Goal: Task Accomplishment & Management: Manage account settings

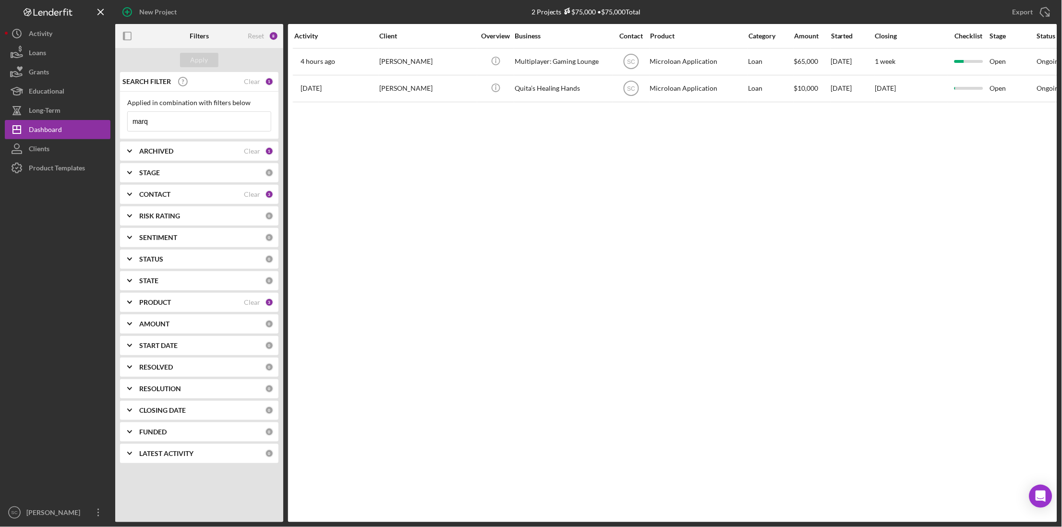
click at [159, 120] on input "marq" at bounding box center [199, 121] width 143 height 19
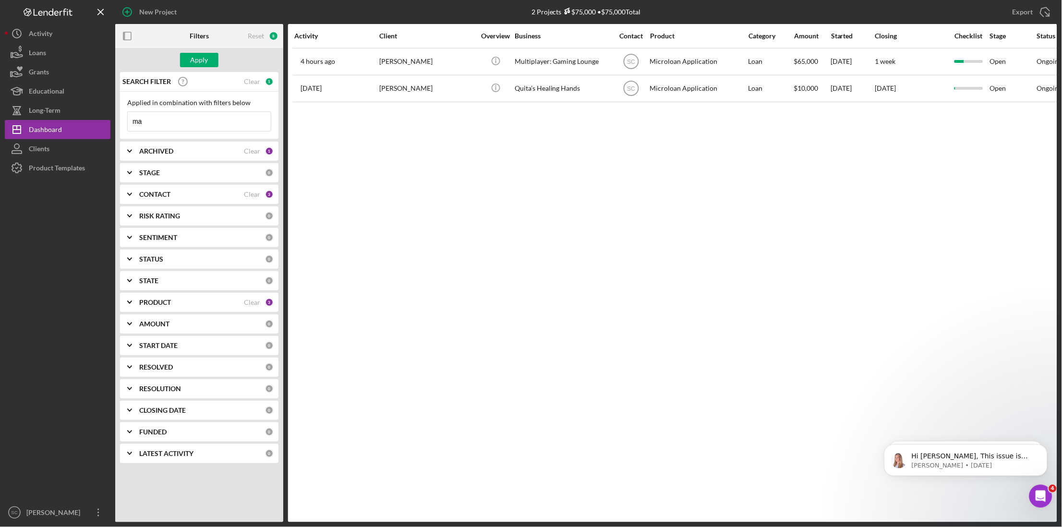
type input "m"
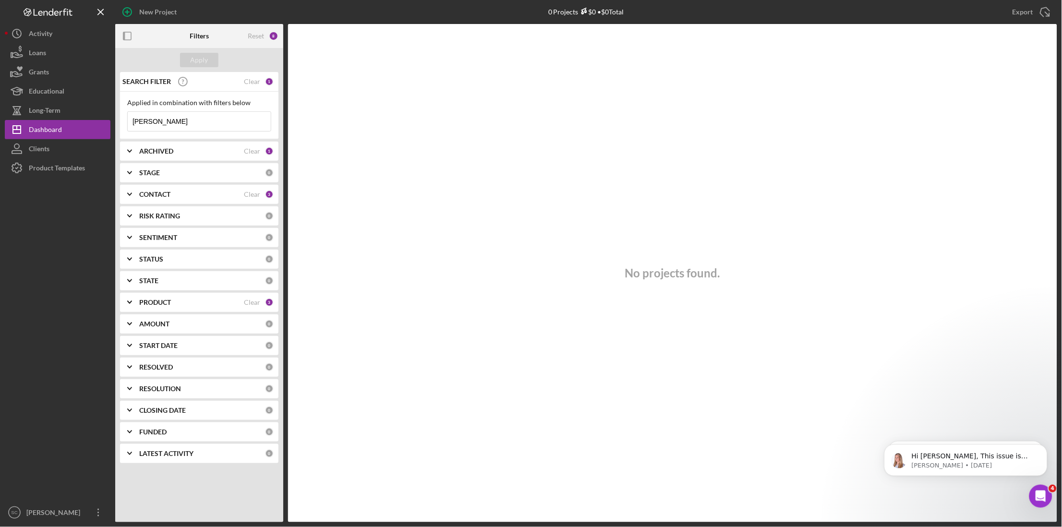
type input "[PERSON_NAME]"
click at [53, 129] on div "Dashboard" at bounding box center [45, 131] width 33 height 22
click at [252, 81] on div "Clear" at bounding box center [252, 82] width 16 height 8
click at [164, 118] on input at bounding box center [199, 121] width 143 height 19
drag, startPoint x: 164, startPoint y: 118, endPoint x: 109, endPoint y: 124, distance: 55.0
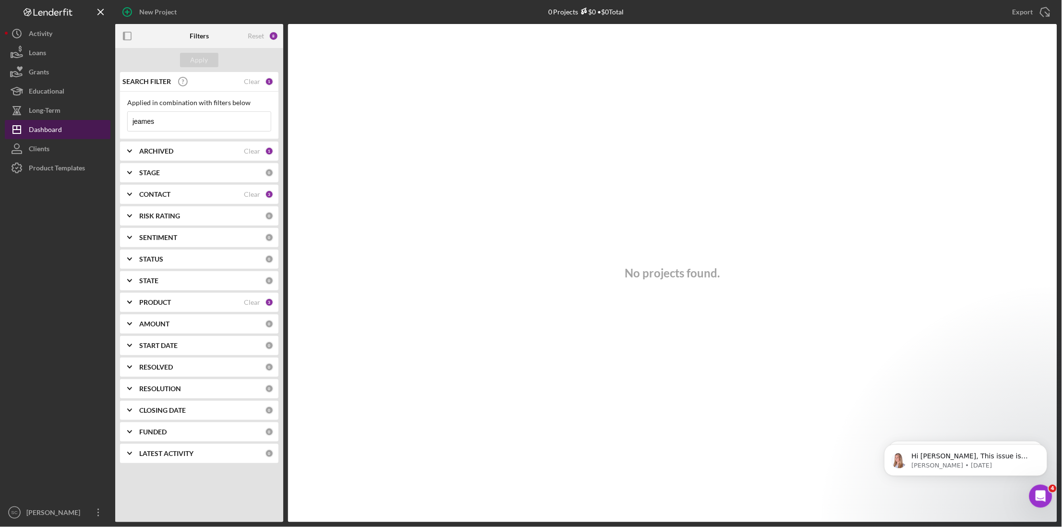
click at [110, 124] on div "New Project 0 Projects $0 • $0 Total marq Export Icon/Export Filters Reset 8 Ap…" at bounding box center [531, 261] width 1053 height 523
type input "[PERSON_NAME]"
click at [171, 196] on div "CONTACT" at bounding box center [191, 195] width 105 height 8
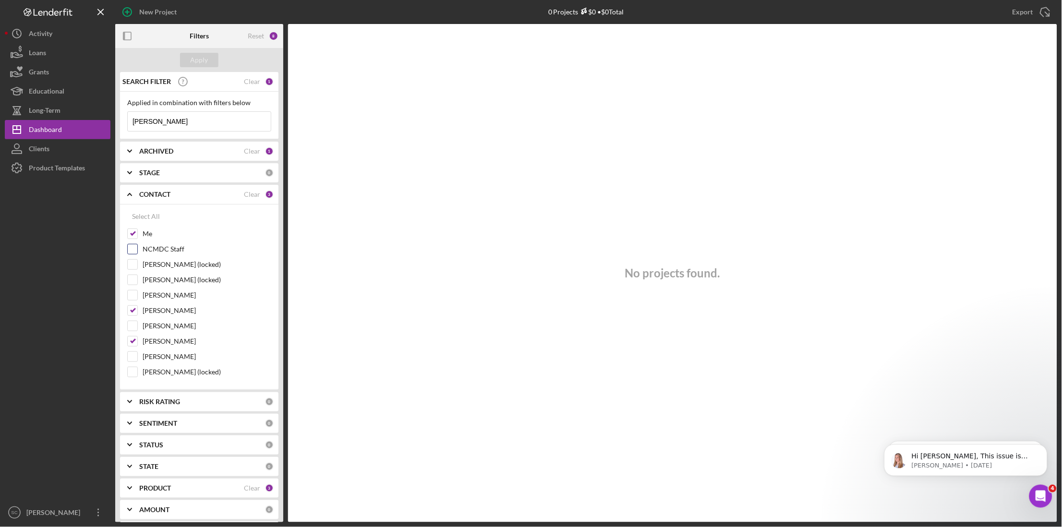
click at [134, 251] on input "NCMDC Staff" at bounding box center [133, 249] width 10 height 10
checkbox input "true"
click at [133, 295] on input "[PERSON_NAME]" at bounding box center [133, 296] width 10 height 10
checkbox input "true"
click at [201, 62] on div "Apply" at bounding box center [200, 60] width 18 height 14
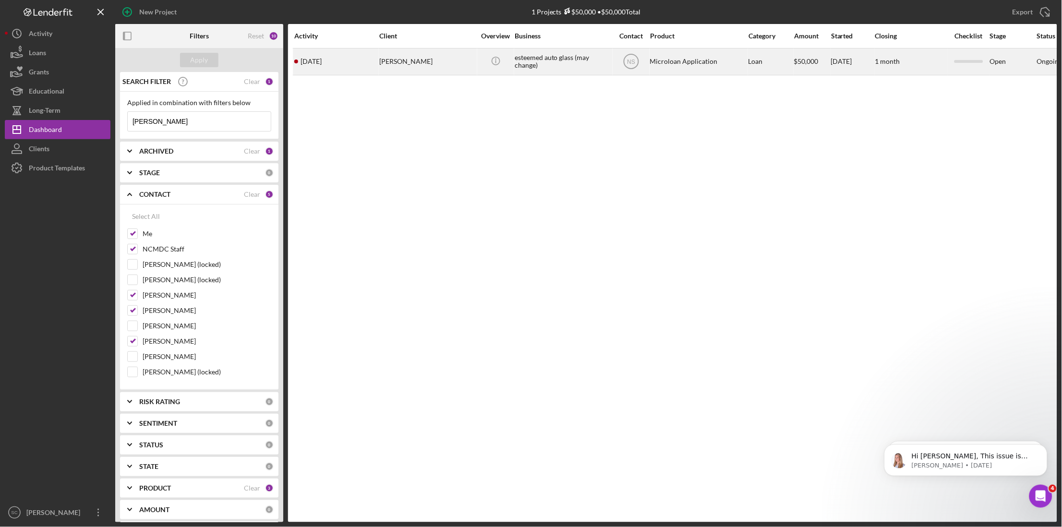
click at [396, 64] on div "[PERSON_NAME]" at bounding box center [427, 61] width 96 height 25
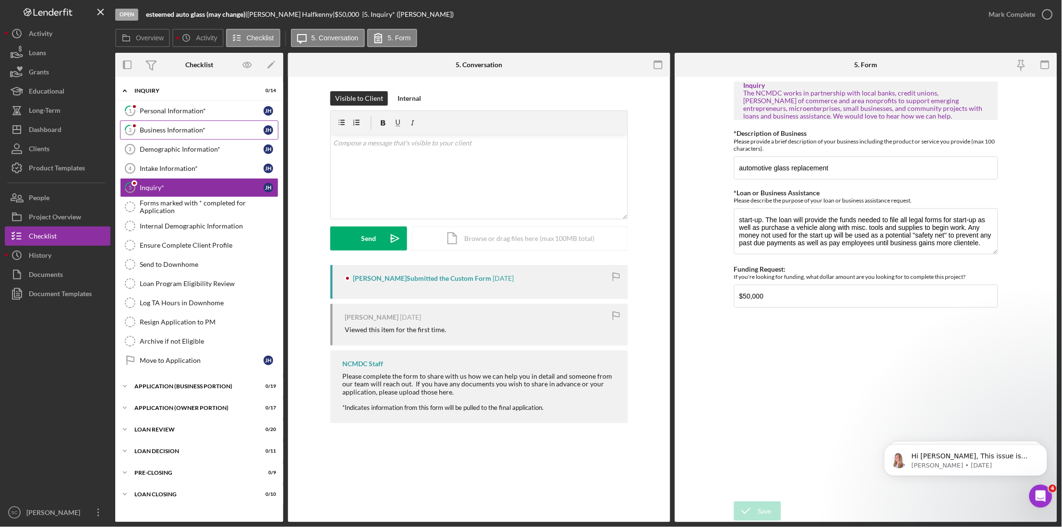
click at [155, 132] on div "Business Information*" at bounding box center [202, 130] width 124 height 8
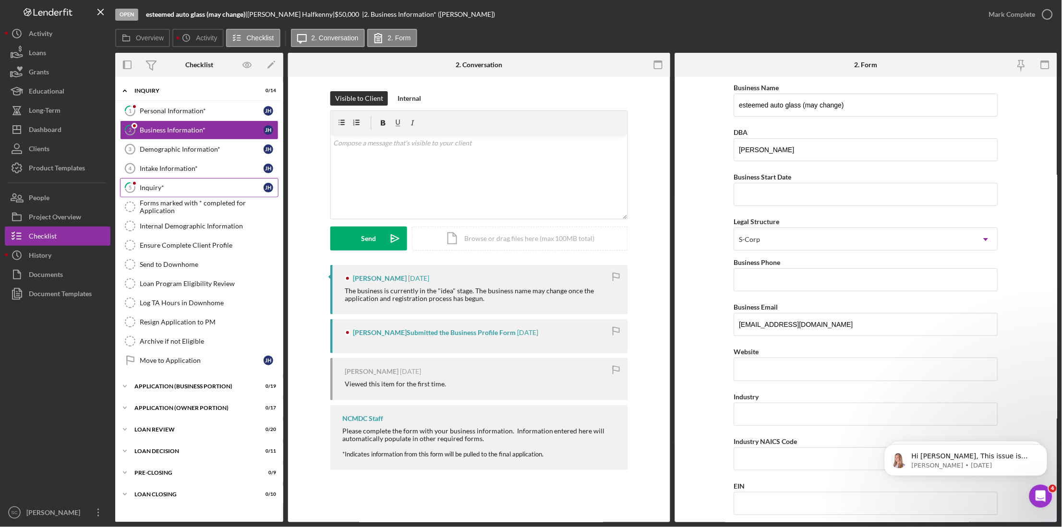
click at [154, 189] on div "Inquiry*" at bounding box center [202, 188] width 124 height 8
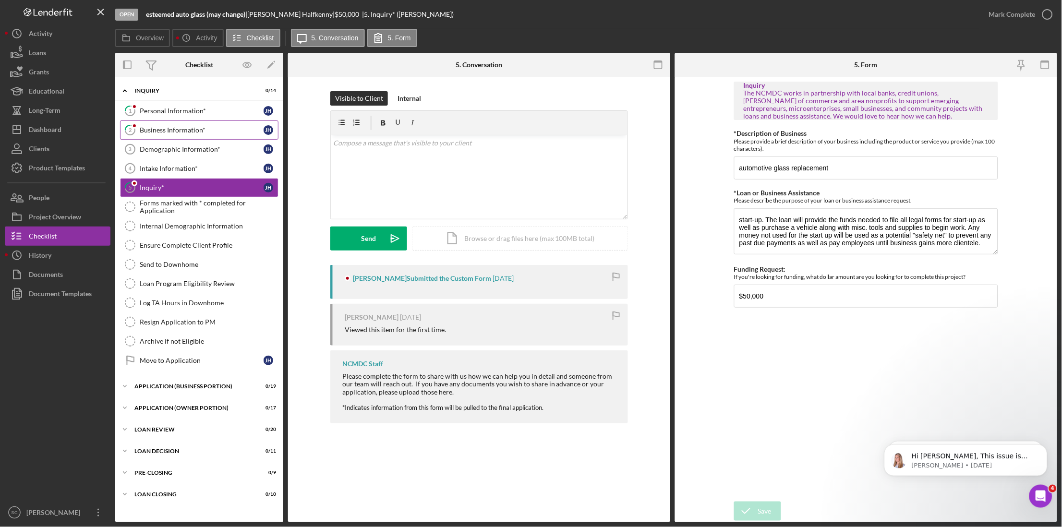
click at [146, 136] on link "2 Business Information* [PERSON_NAME]" at bounding box center [199, 130] width 158 height 19
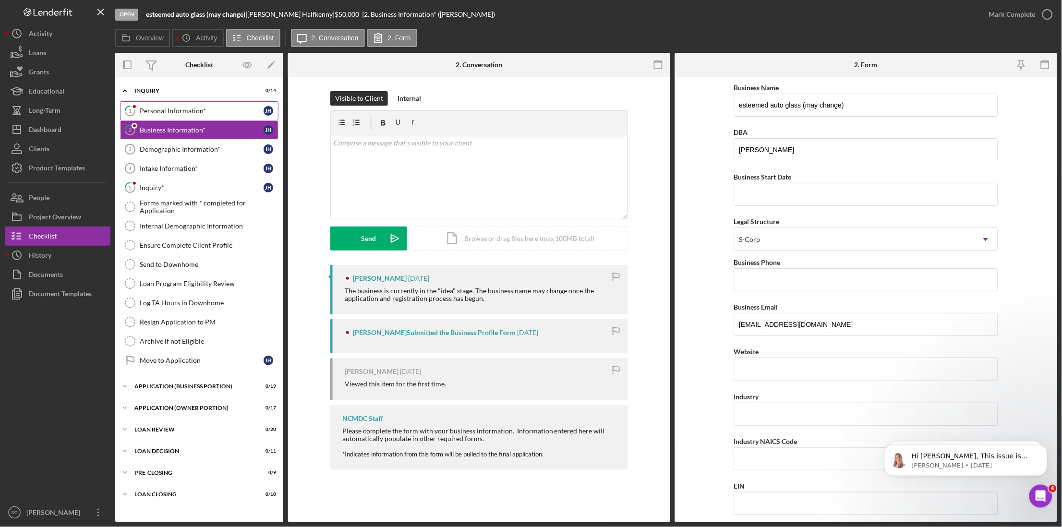
click at [148, 114] on div "Personal Information*" at bounding box center [202, 111] width 124 height 8
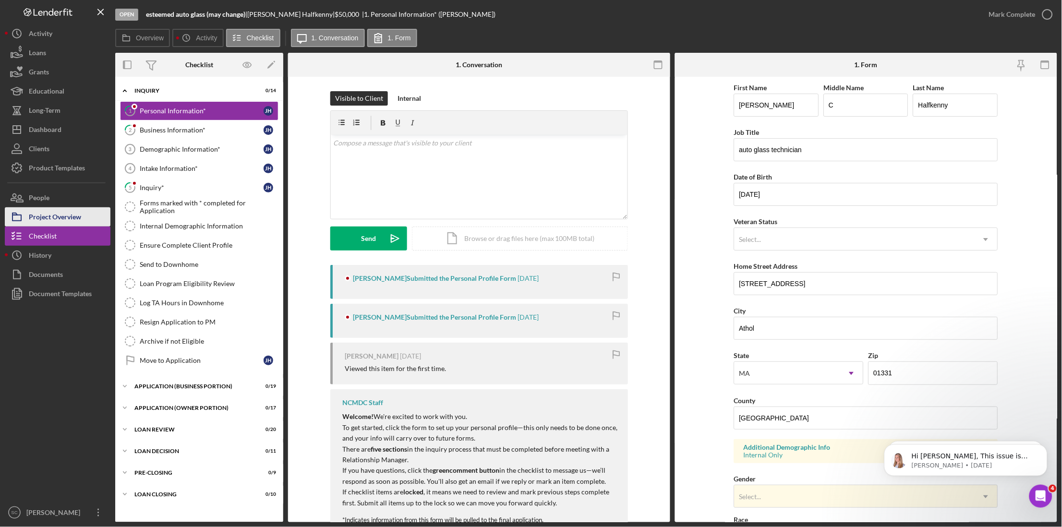
click at [48, 217] on div "Project Overview" at bounding box center [55, 218] width 52 height 22
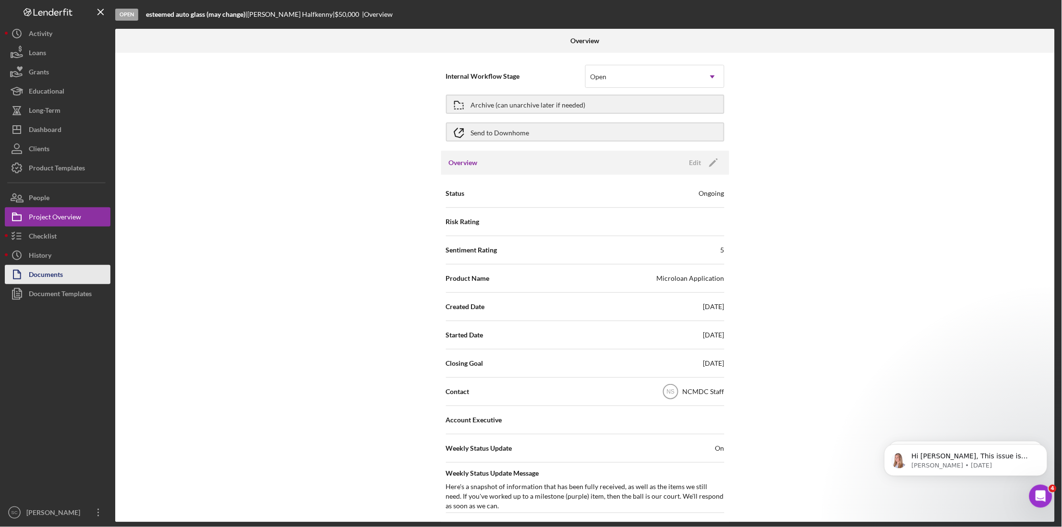
click at [56, 274] on div "Documents" at bounding box center [46, 276] width 34 height 22
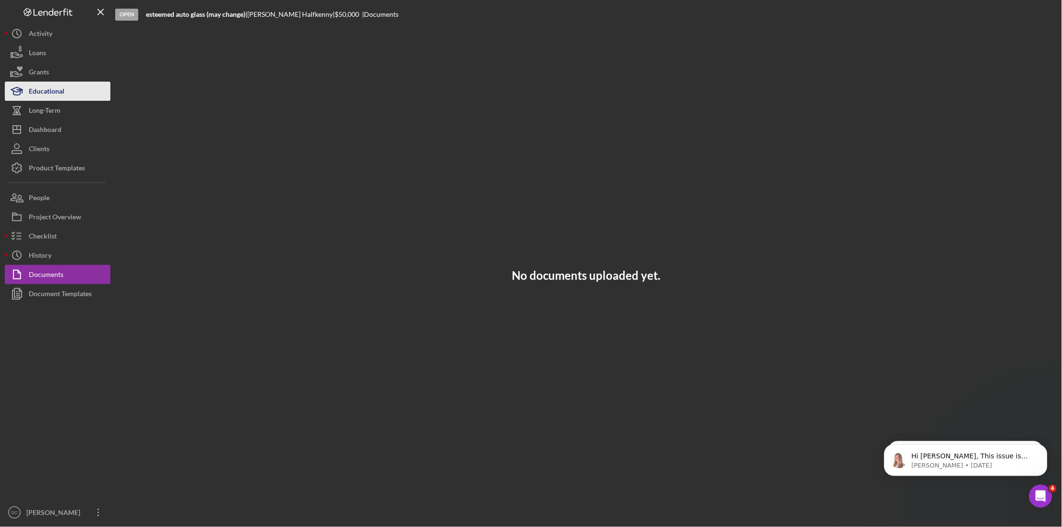
click at [62, 94] on div "Educational" at bounding box center [47, 93] width 36 height 22
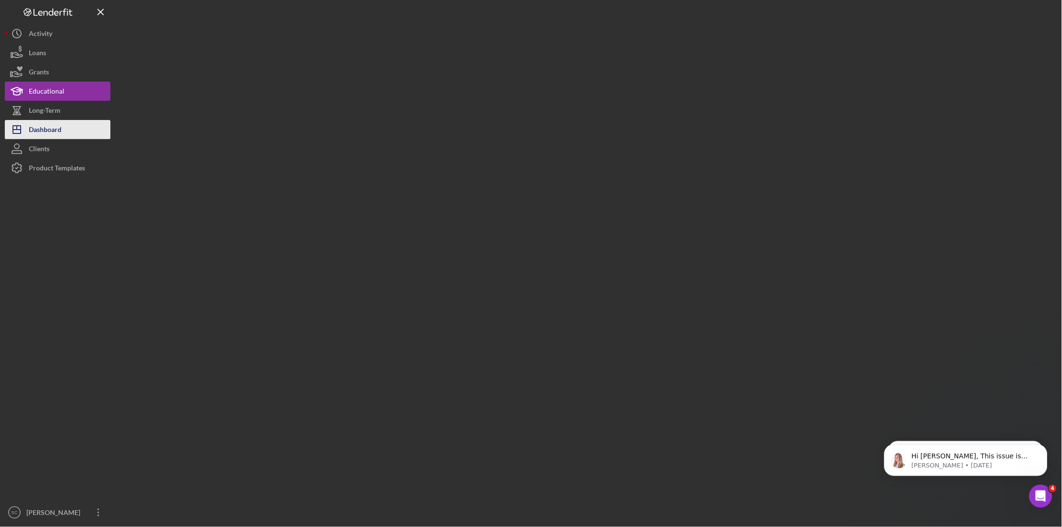
click at [54, 128] on div "Dashboard" at bounding box center [45, 131] width 33 height 22
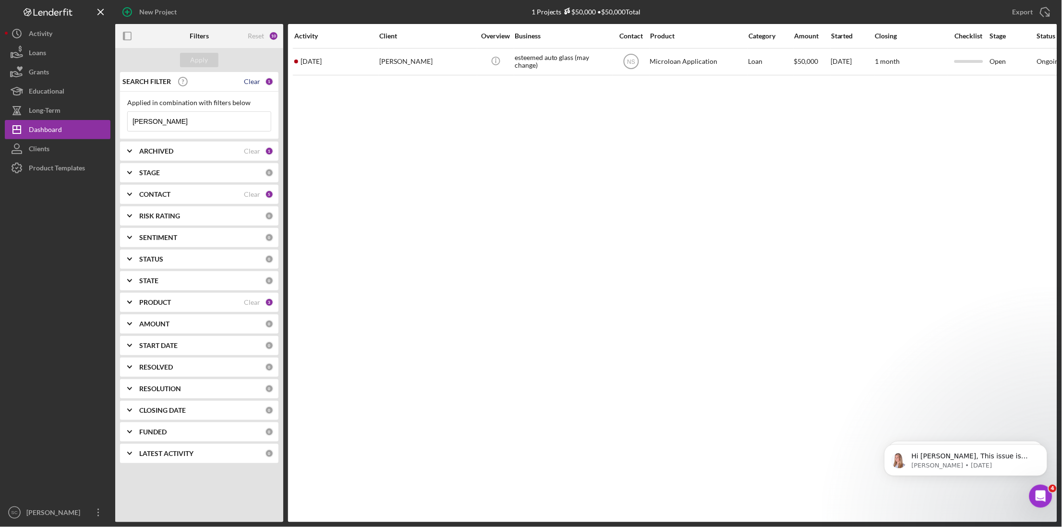
click at [252, 80] on div "Clear" at bounding box center [252, 82] width 16 height 8
click at [208, 62] on button "Apply" at bounding box center [199, 60] width 38 height 14
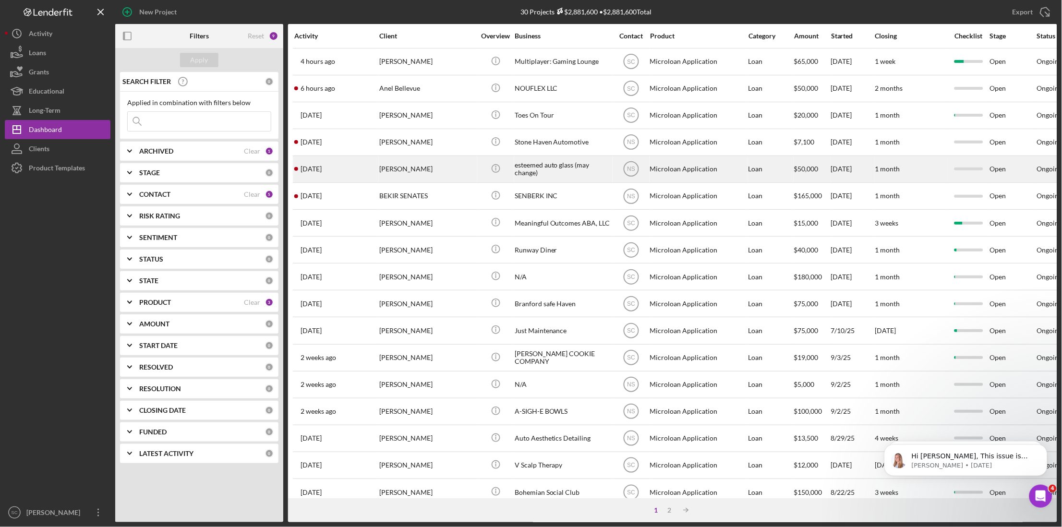
click at [365, 171] on div "[DATE] [PERSON_NAME]" at bounding box center [336, 169] width 84 height 25
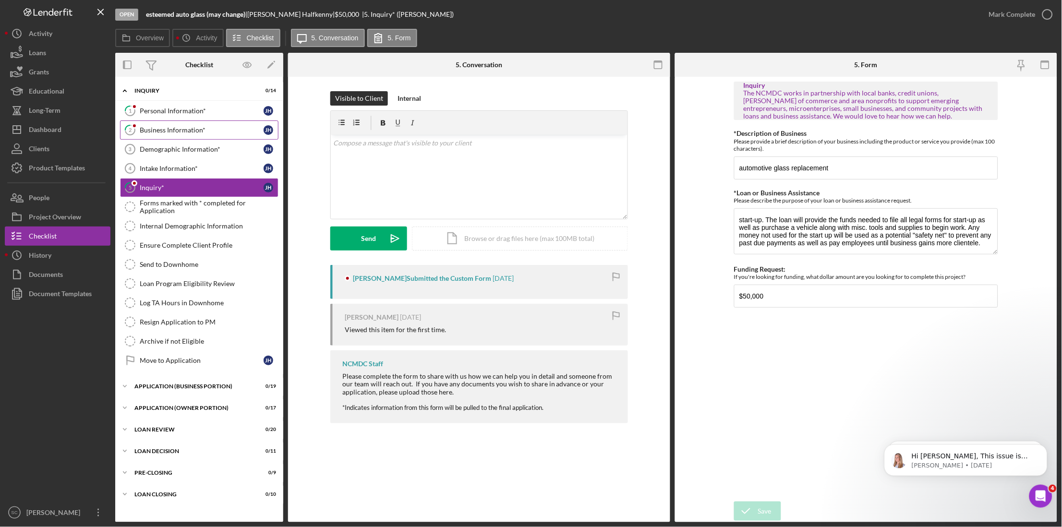
drag, startPoint x: 183, startPoint y: 111, endPoint x: 196, endPoint y: 121, distance: 16.5
click at [183, 111] on div "Personal Information*" at bounding box center [202, 111] width 124 height 8
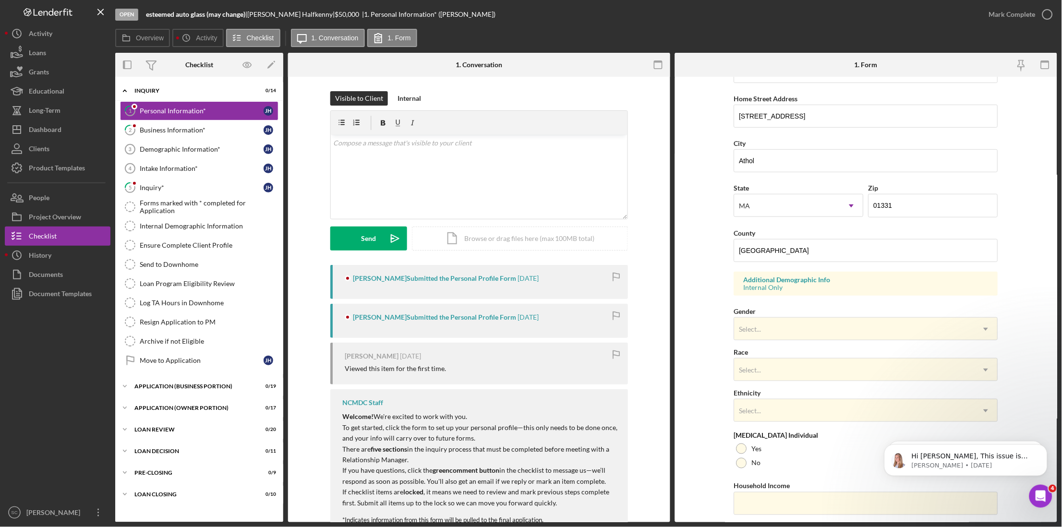
scroll to position [180, 0]
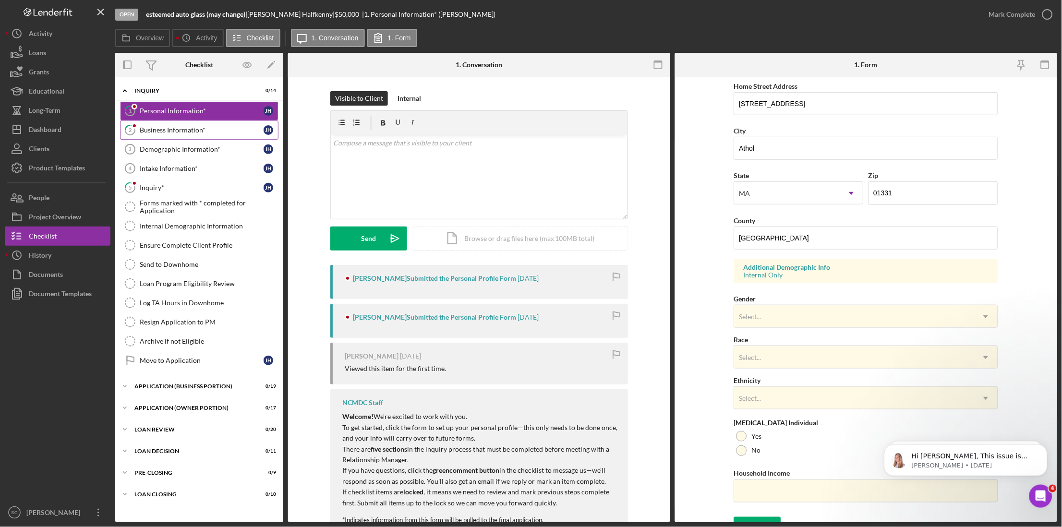
click at [190, 129] on div "Business Information*" at bounding box center [202, 130] width 124 height 8
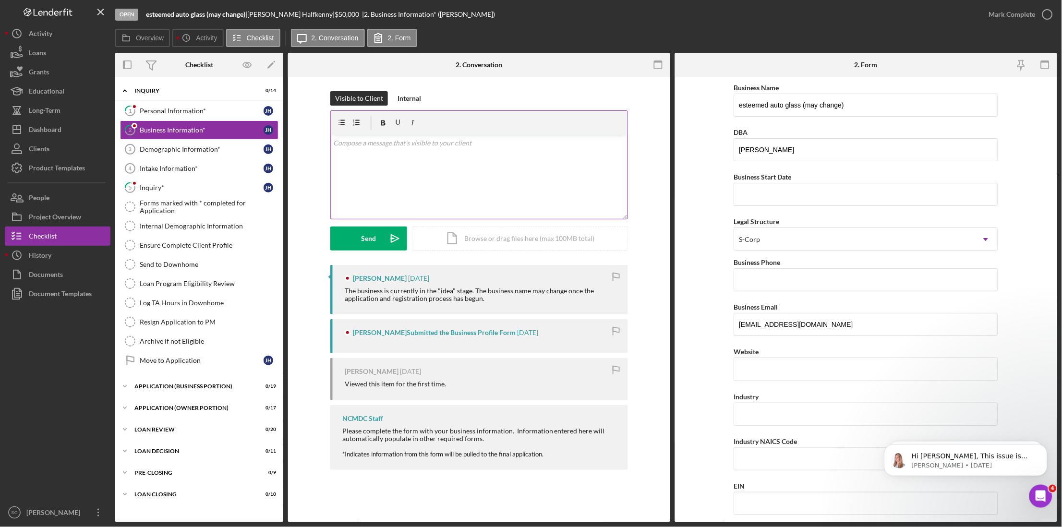
click at [447, 152] on div "v Color teal Color pink Remove color Add row above Add row below Add column bef…" at bounding box center [479, 177] width 297 height 84
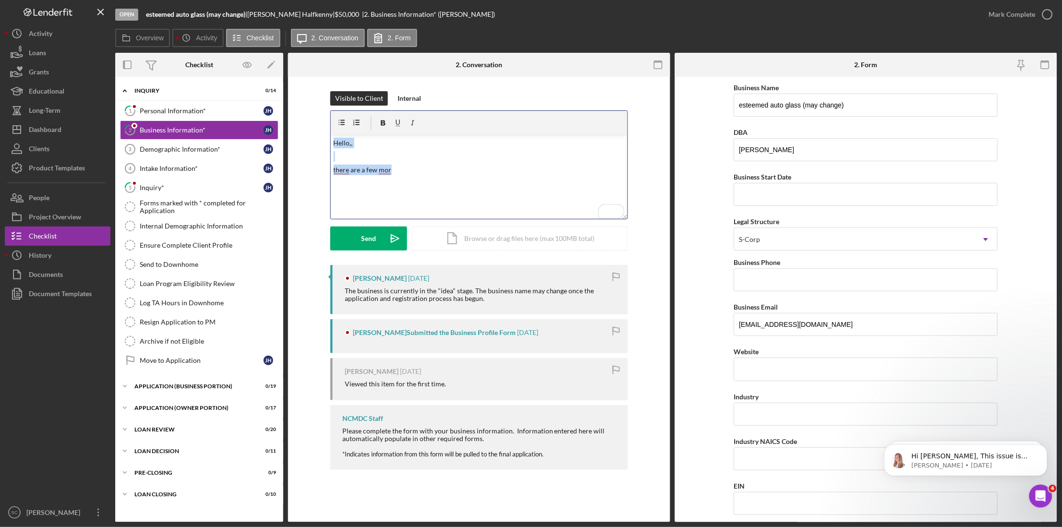
drag, startPoint x: 397, startPoint y: 170, endPoint x: 317, endPoint y: 125, distance: 91.9
click at [317, 125] on div "Visible to Client Internal v Color teal Color pink Remove color Add row above A…" at bounding box center [479, 178] width 353 height 174
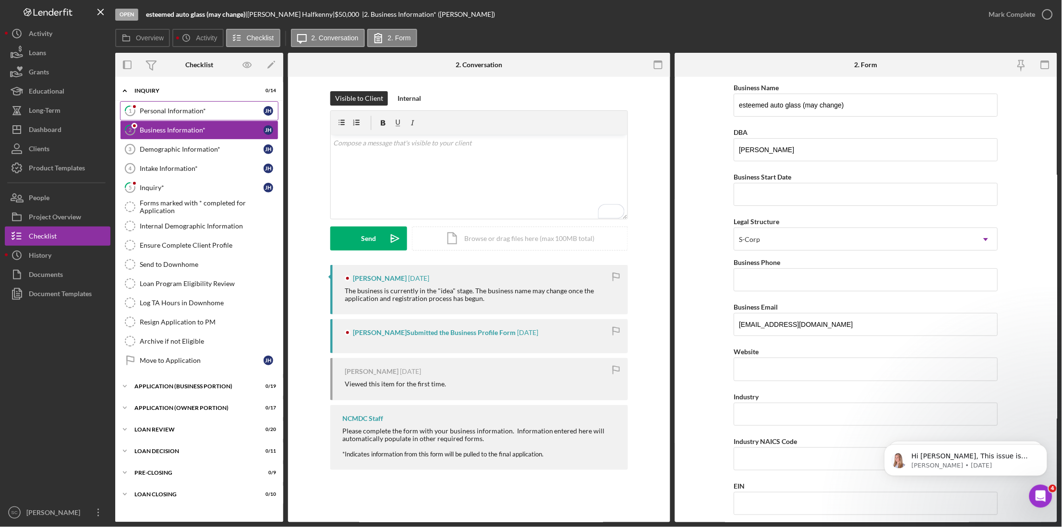
click at [203, 103] on link "1 Personal Information* [PERSON_NAME]" at bounding box center [199, 110] width 158 height 19
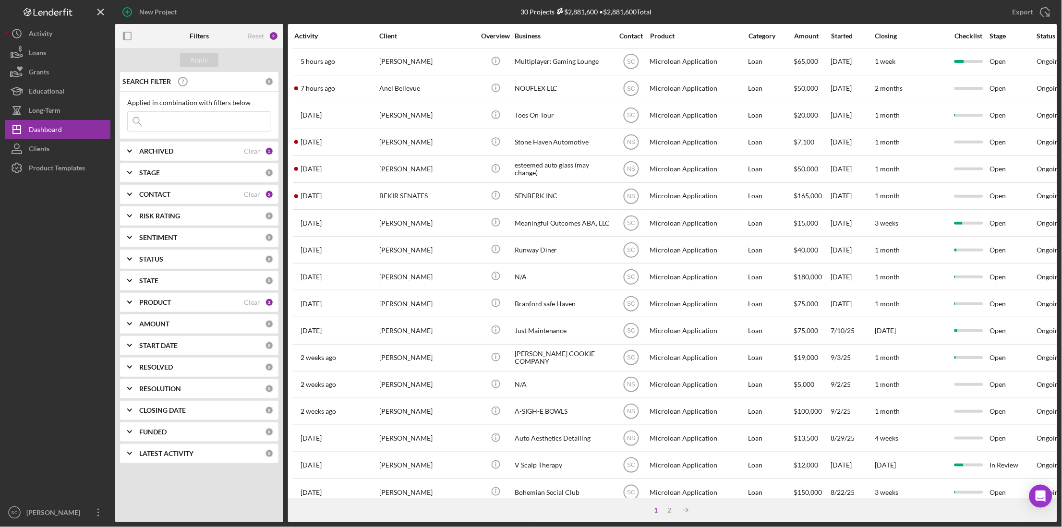
click at [148, 118] on input at bounding box center [199, 121] width 143 height 19
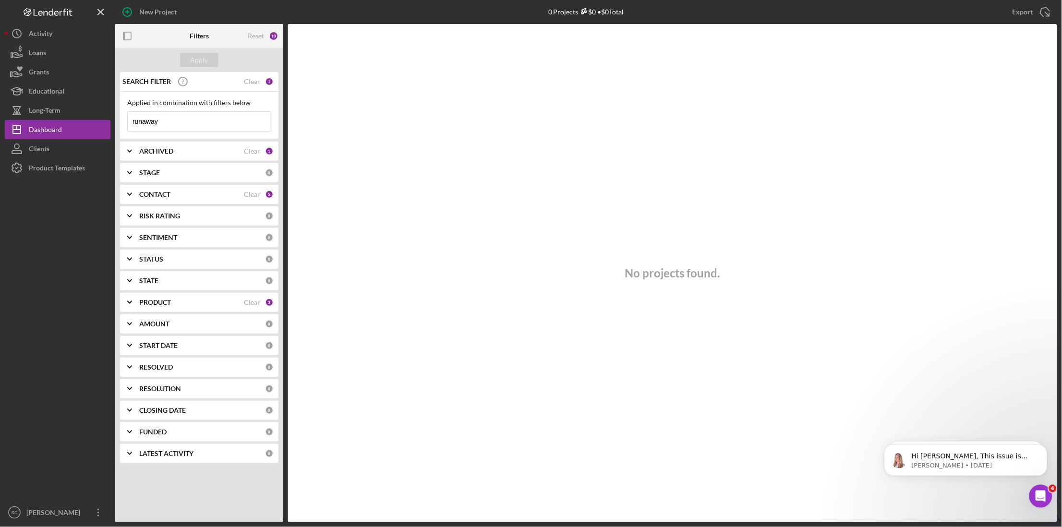
type input "runaway"
click at [155, 194] on b "CONTACT" at bounding box center [154, 195] width 31 height 8
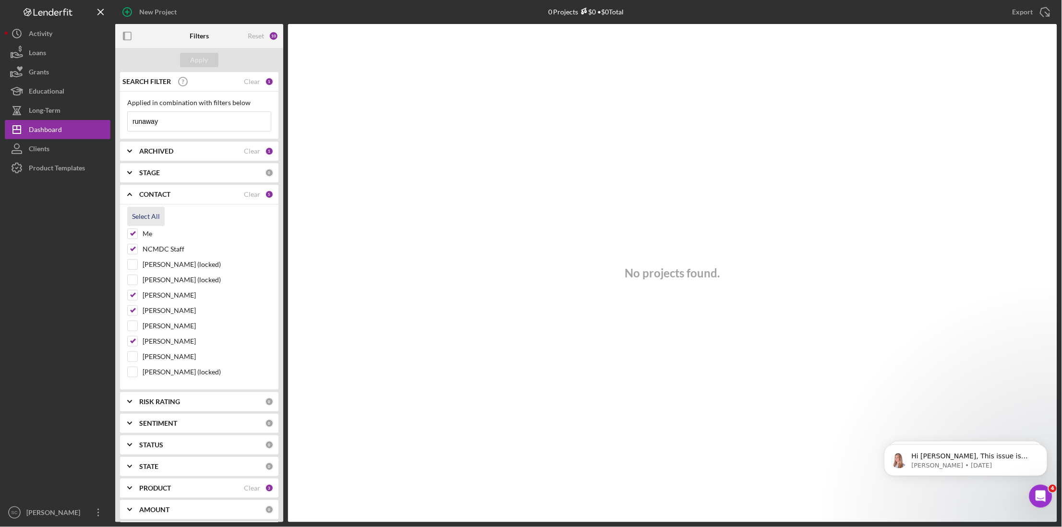
click at [134, 219] on div "Select All" at bounding box center [146, 216] width 28 height 19
checkbox input "true"
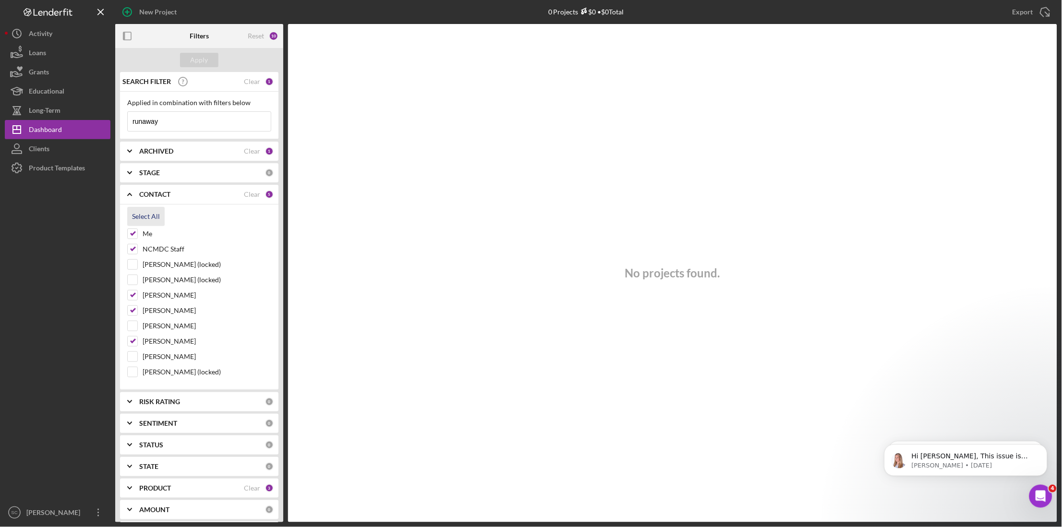
checkbox input "true"
click at [199, 58] on div "Apply" at bounding box center [200, 60] width 18 height 14
drag, startPoint x: 179, startPoint y: 122, endPoint x: 119, endPoint y: 116, distance: 60.4
click at [119, 116] on div "SEARCH FILTER Clear 1 Applied in combination with filters below runaway Icon/Me…" at bounding box center [199, 297] width 168 height 450
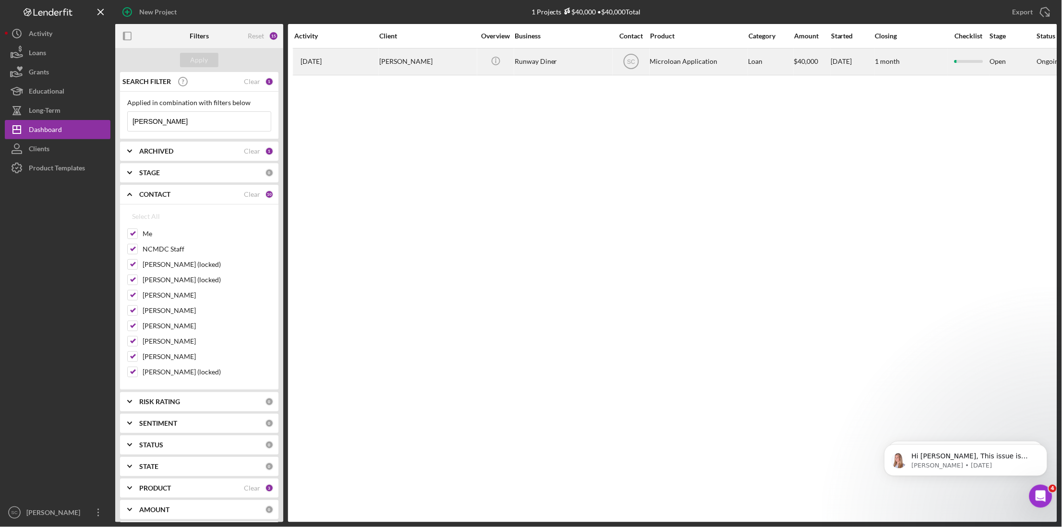
type input "denise"
click at [419, 62] on div "[PERSON_NAME]" at bounding box center [427, 61] width 96 height 25
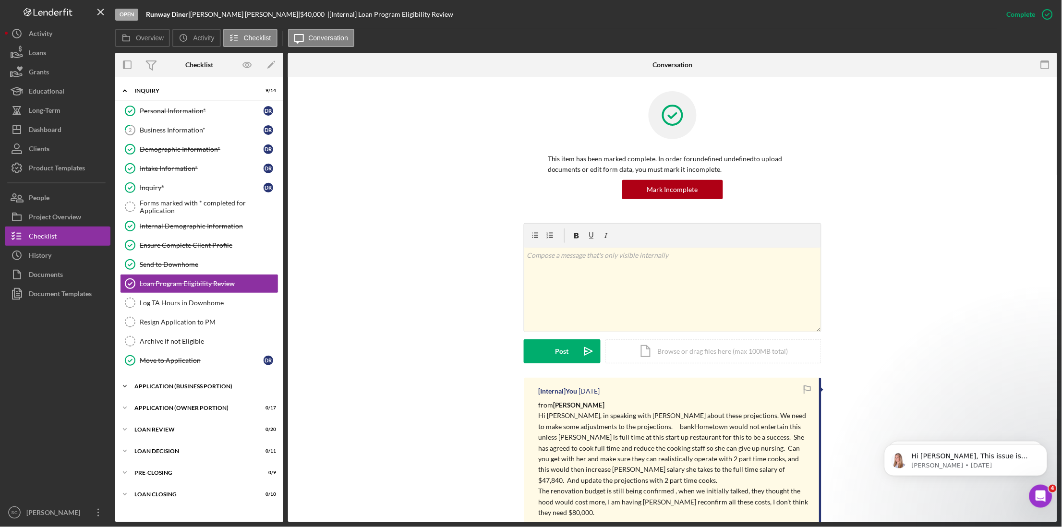
click at [163, 383] on div "Icon/Expander APPLICATION (BUSINESS PORTION) 0 / 19" at bounding box center [199, 386] width 168 height 19
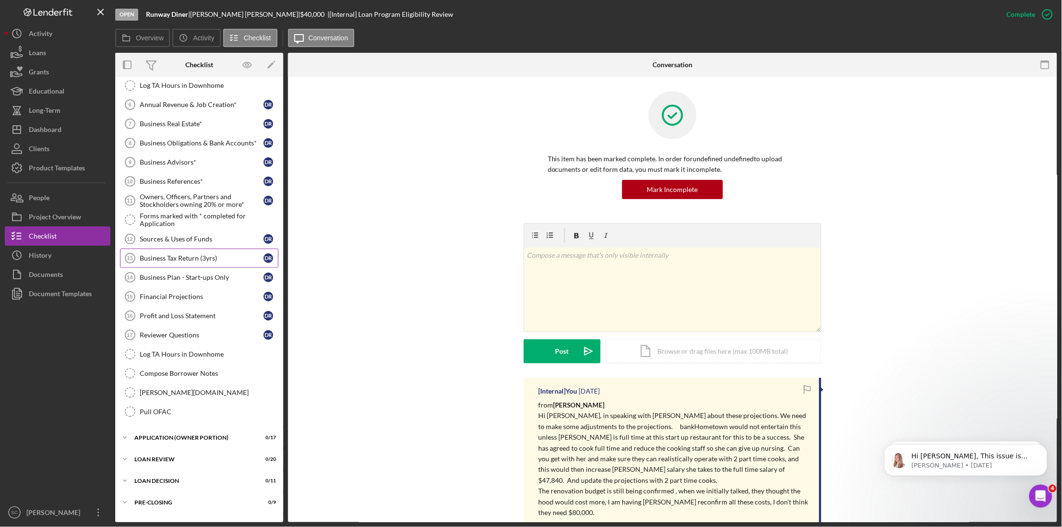
scroll to position [362, 0]
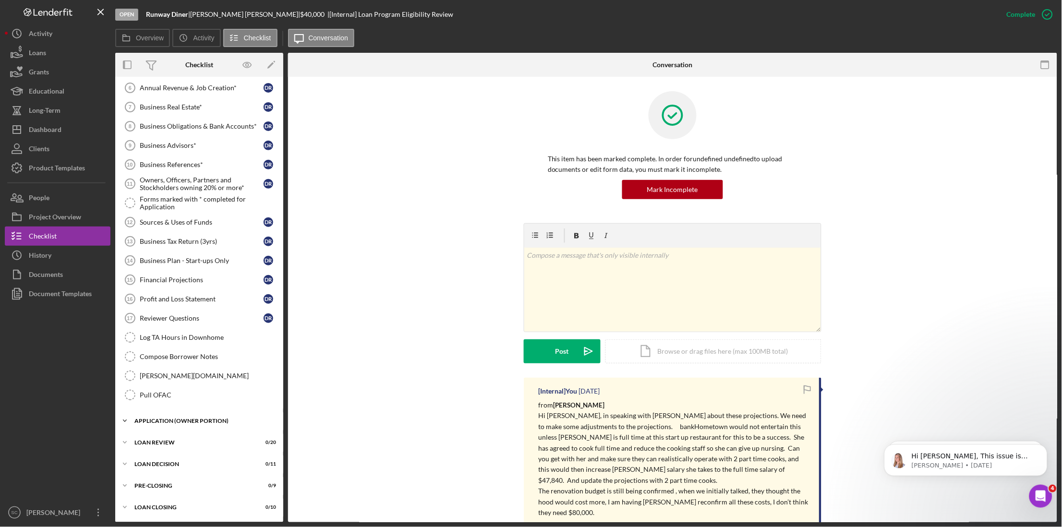
click at [191, 413] on div "Icon/Expander APPLICATION (OWNER PORTION) 0 / 17" at bounding box center [199, 421] width 168 height 19
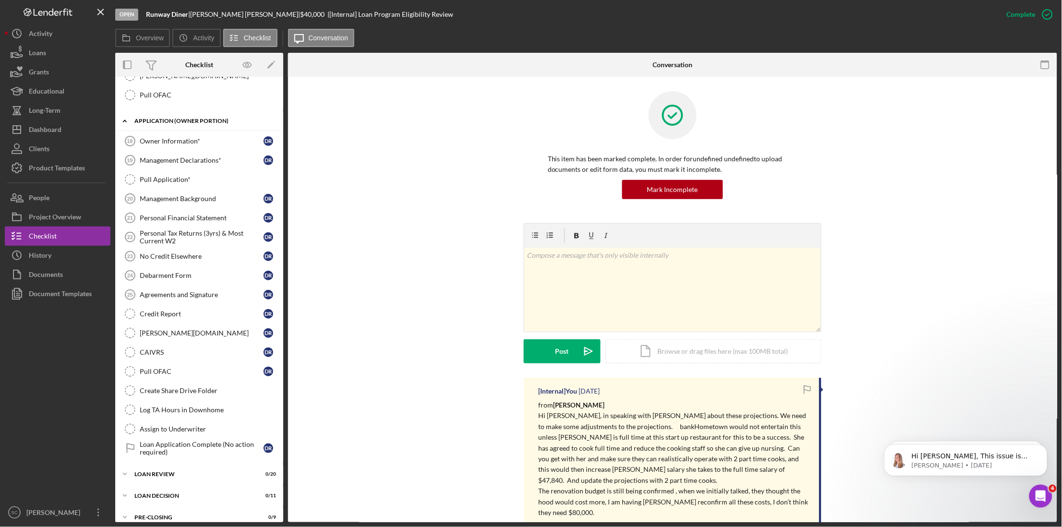
scroll to position [662, 0]
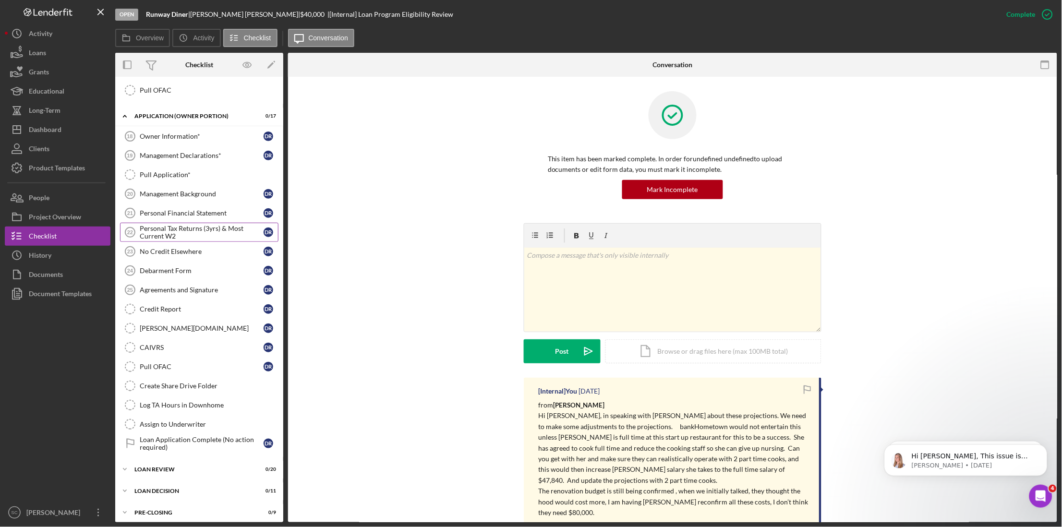
click at [171, 234] on div "Personal Tax Returns (3yrs) & Most Current W2" at bounding box center [202, 232] width 124 height 15
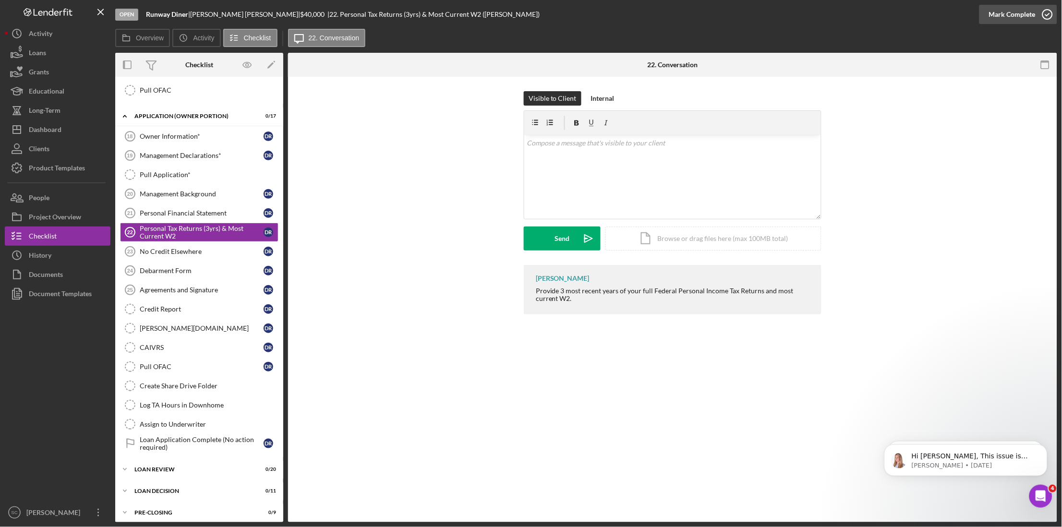
click at [1016, 18] on div "Mark Complete" at bounding box center [1012, 14] width 47 height 19
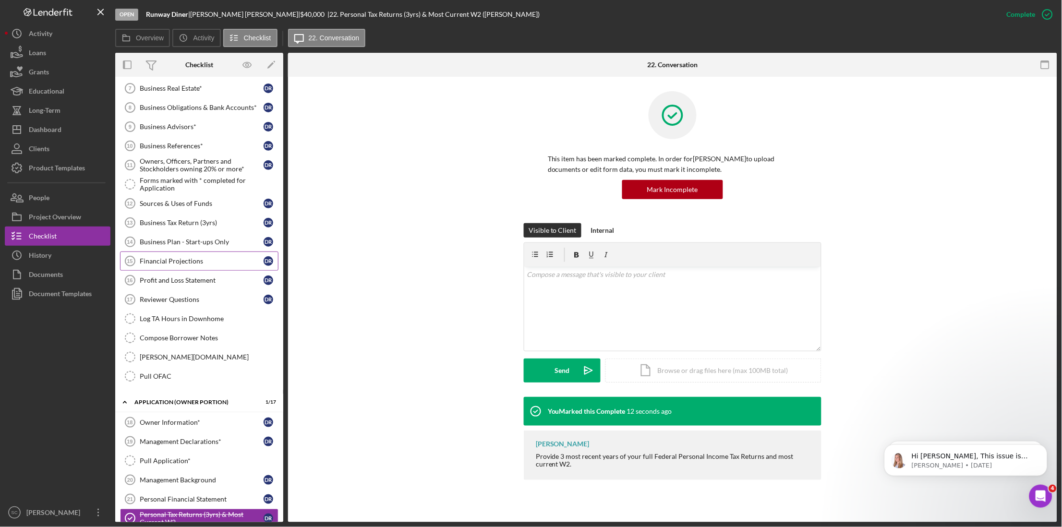
scroll to position [362, 0]
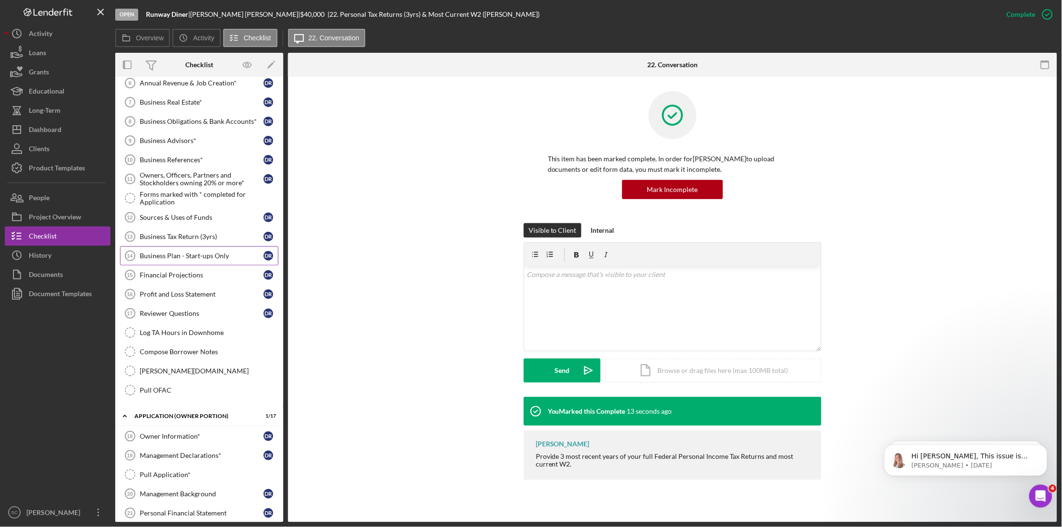
click at [175, 260] on div "Business Plan - Start-ups Only" at bounding box center [202, 256] width 124 height 8
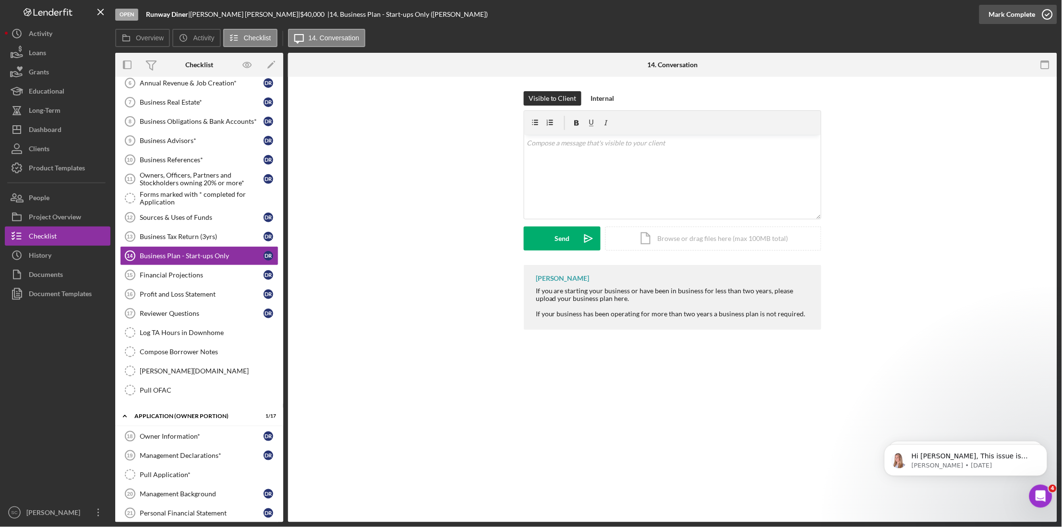
click at [1007, 18] on div "Mark Complete" at bounding box center [1012, 14] width 47 height 19
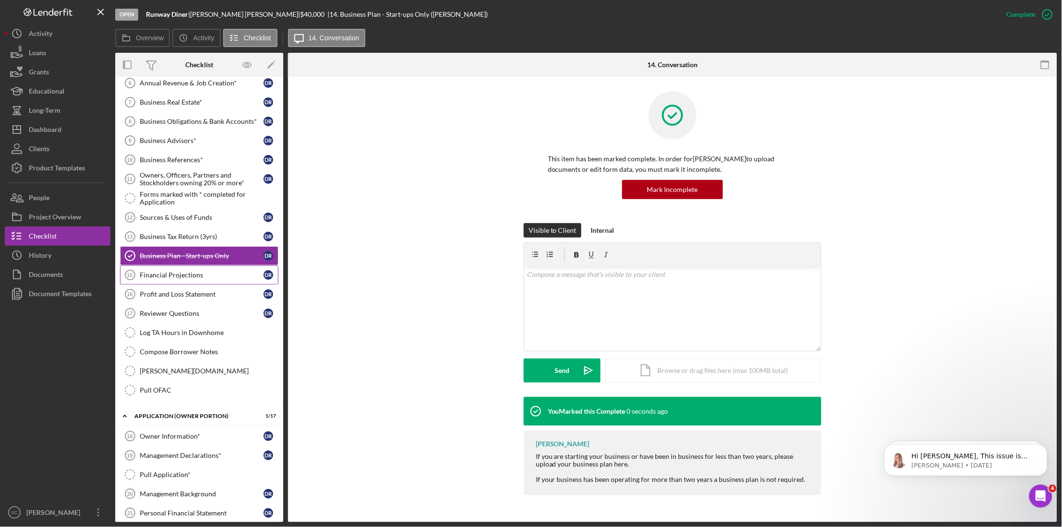
click at [176, 278] on div "Financial Projections" at bounding box center [202, 275] width 124 height 8
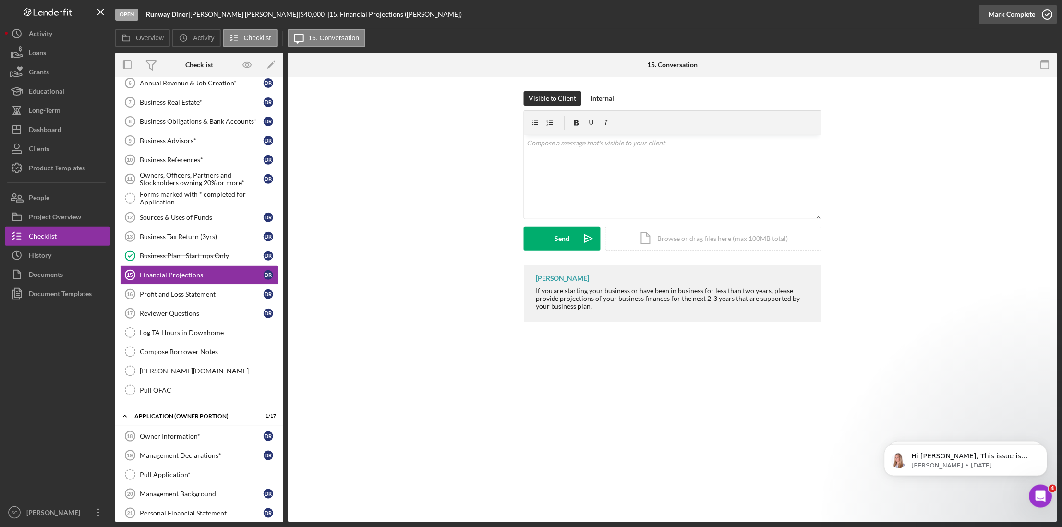
click at [1015, 12] on div "Mark Complete" at bounding box center [1012, 14] width 47 height 19
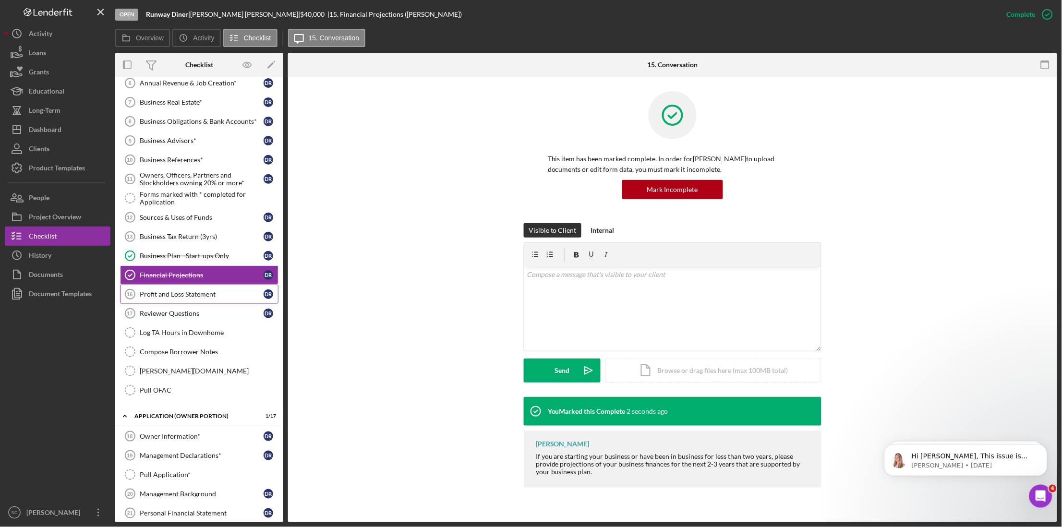
click at [182, 297] on div "Profit and Loss Statement" at bounding box center [202, 295] width 124 height 8
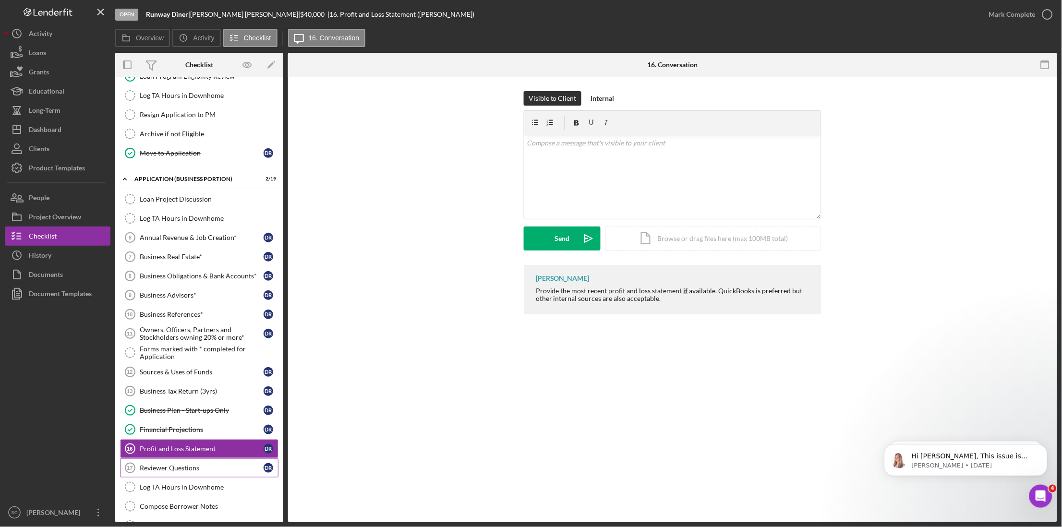
scroll to position [122, 0]
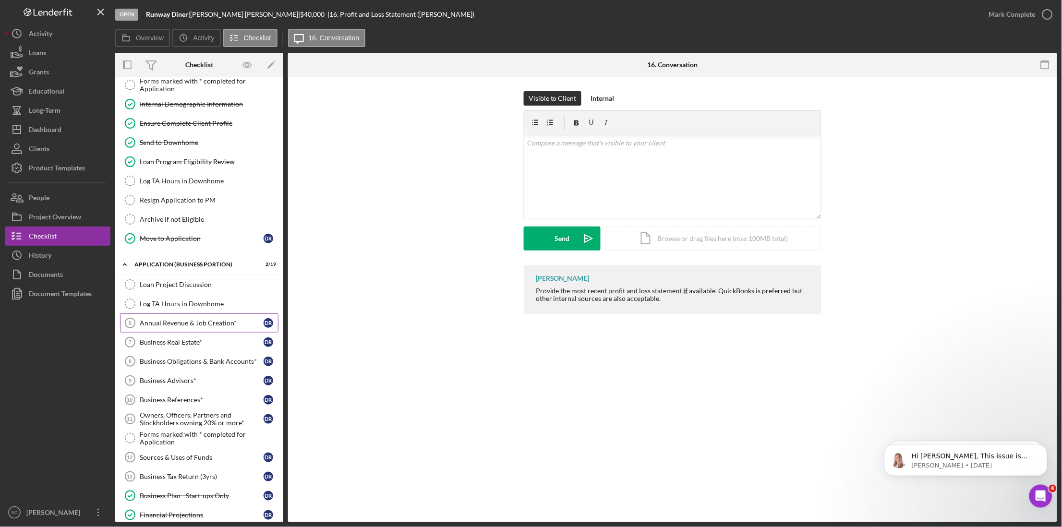
click at [158, 323] on div "Annual Revenue & Job Creation*" at bounding box center [202, 323] width 124 height 8
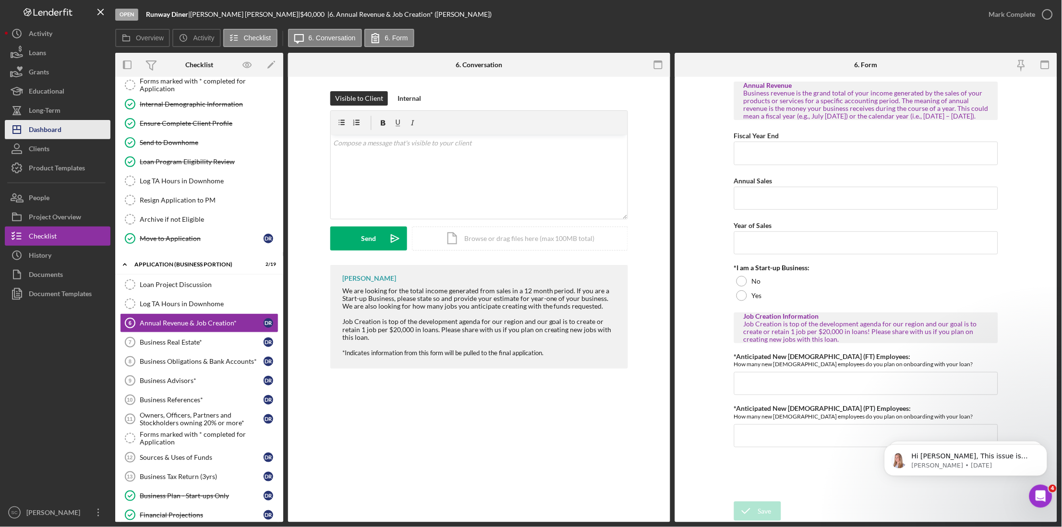
click at [49, 131] on div "Dashboard" at bounding box center [45, 131] width 33 height 22
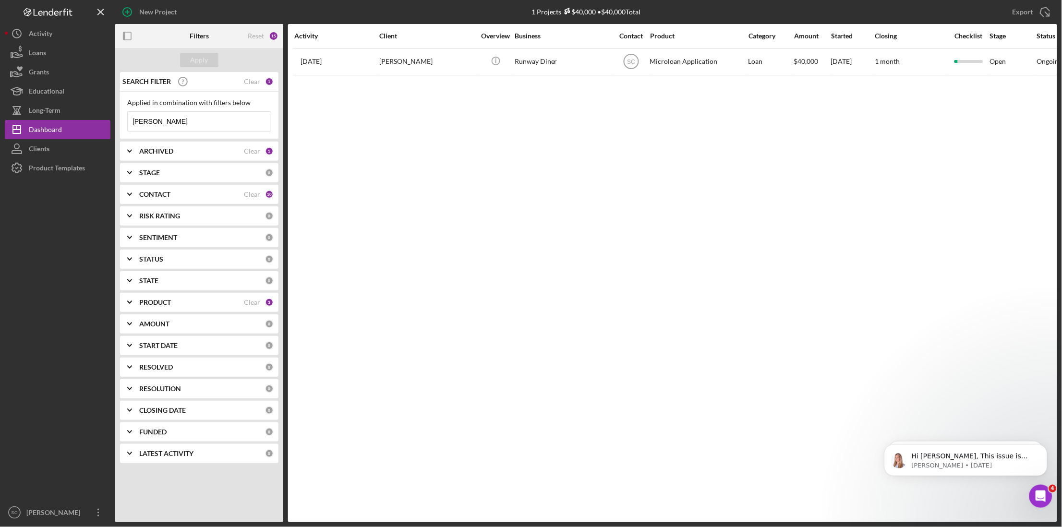
click at [267, 82] on div "1" at bounding box center [269, 81] width 9 height 9
click at [251, 85] on div "Clear" at bounding box center [252, 82] width 16 height 8
click at [206, 59] on div "Apply" at bounding box center [200, 60] width 18 height 14
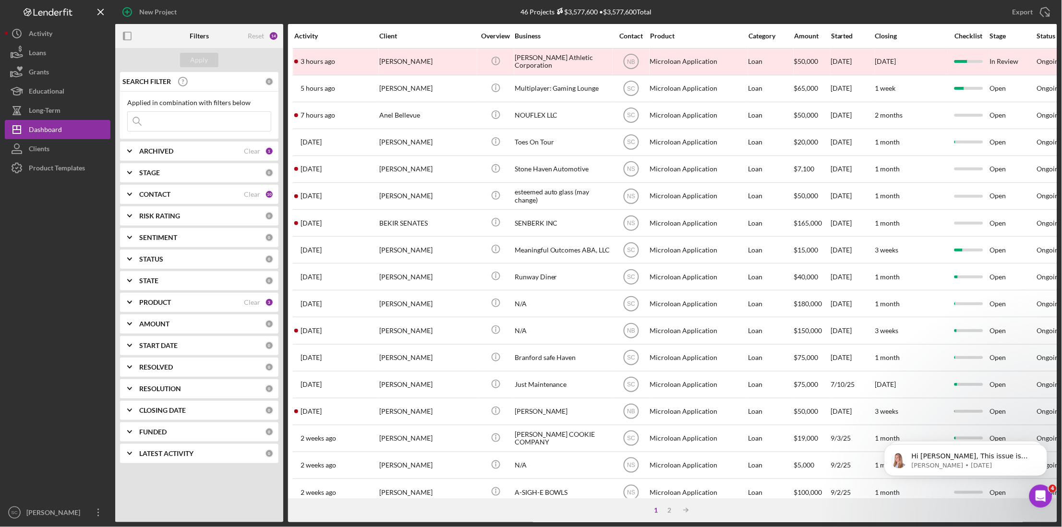
click at [185, 128] on input at bounding box center [199, 121] width 143 height 19
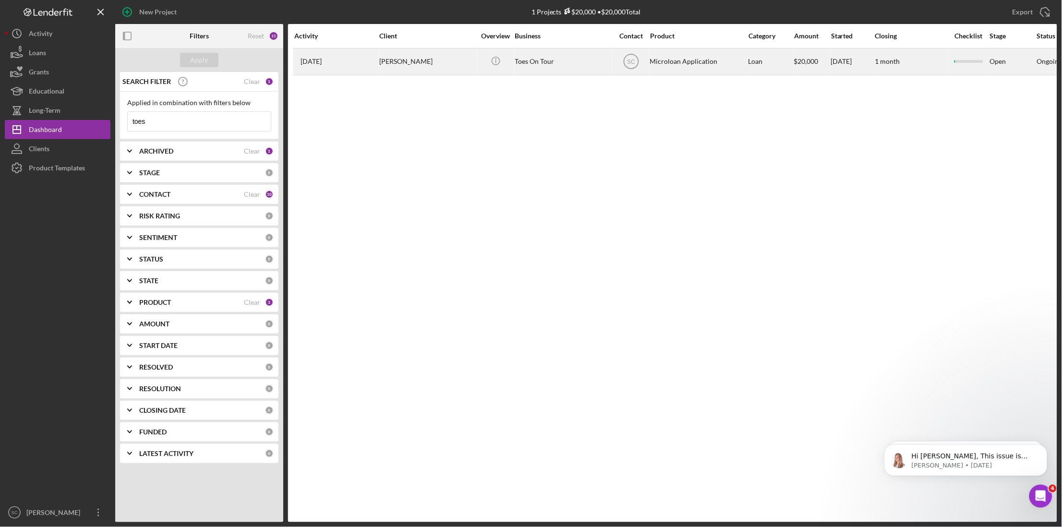
type input "toes"
click at [412, 65] on div "[PERSON_NAME]" at bounding box center [427, 61] width 96 height 25
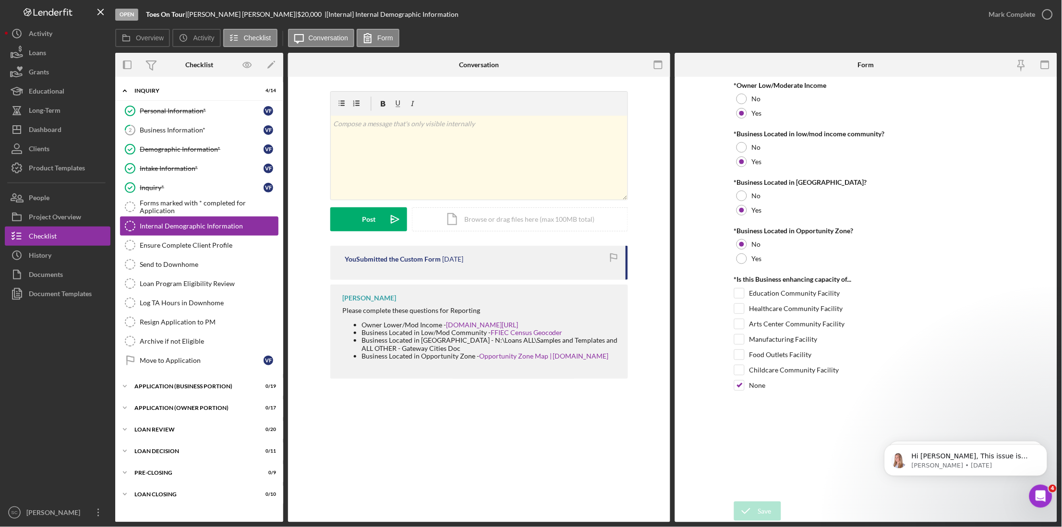
click at [175, 223] on div "Internal Demographic Information" at bounding box center [209, 226] width 138 height 8
click at [1031, 18] on div "Mark Complete" at bounding box center [1012, 14] width 47 height 19
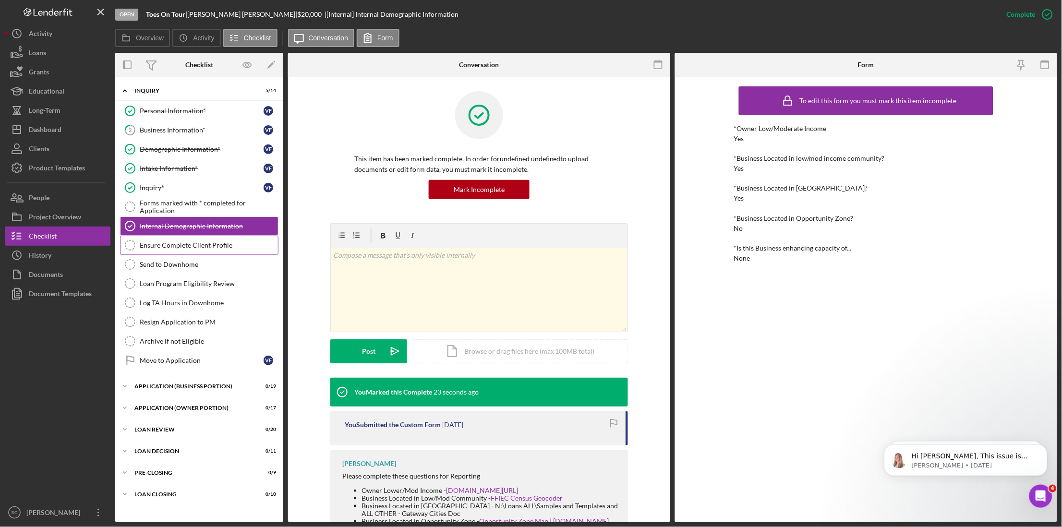
click at [186, 245] on div "Ensure Complete Client Profile" at bounding box center [209, 246] width 138 height 8
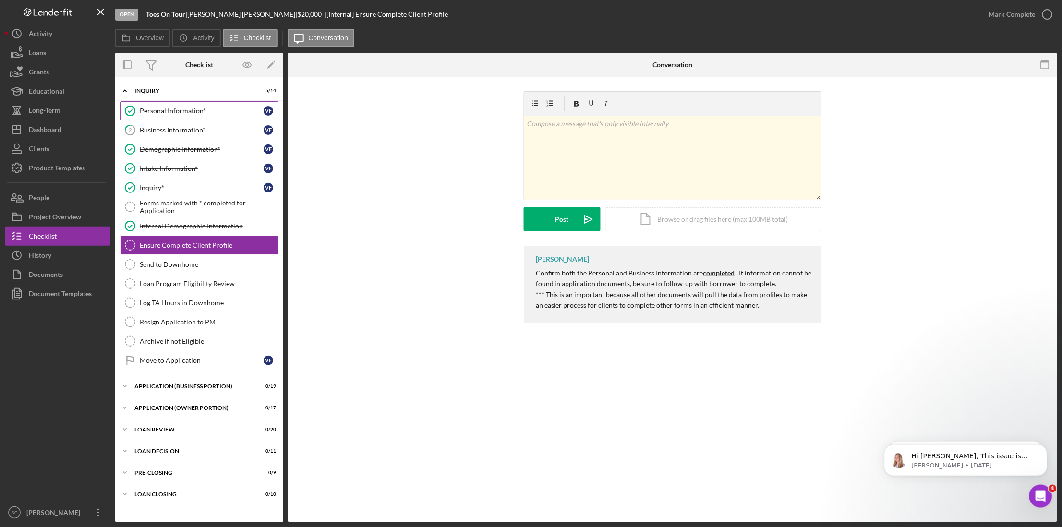
click at [202, 113] on div "Personal Information*" at bounding box center [202, 111] width 124 height 8
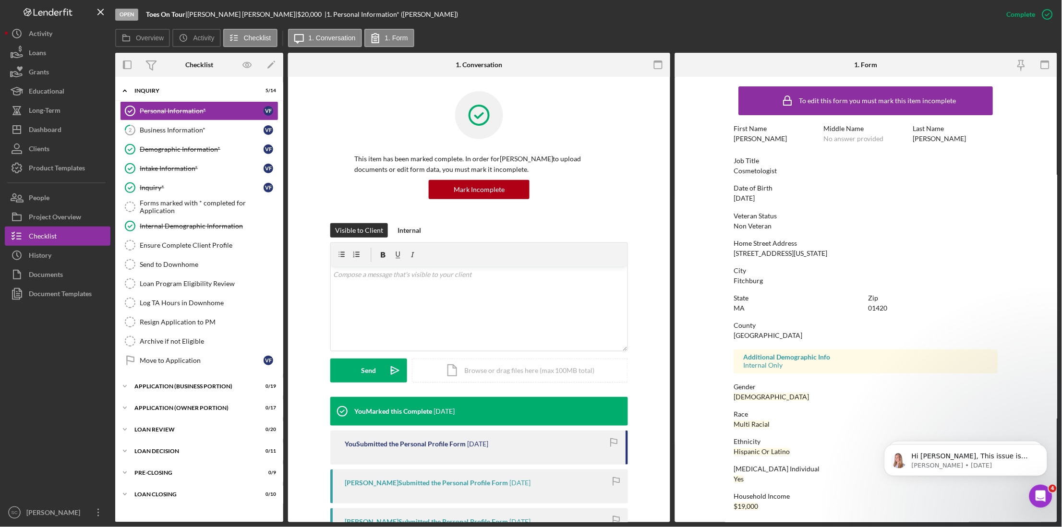
scroll to position [2, 0]
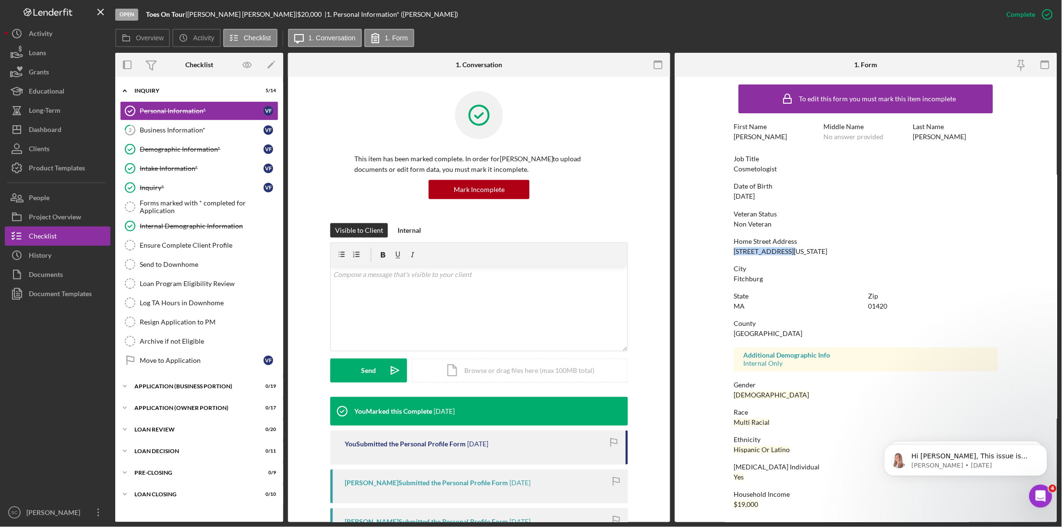
drag, startPoint x: 789, startPoint y: 250, endPoint x: 716, endPoint y: 248, distance: 73.5
click at [716, 248] on form "To edit this form you must mark this item incomplete First Name Veronica Middle…" at bounding box center [866, 300] width 382 height 446
click at [186, 215] on link "Forms marked with * completed for Application Forms marked with * completed for…" at bounding box center [199, 206] width 158 height 19
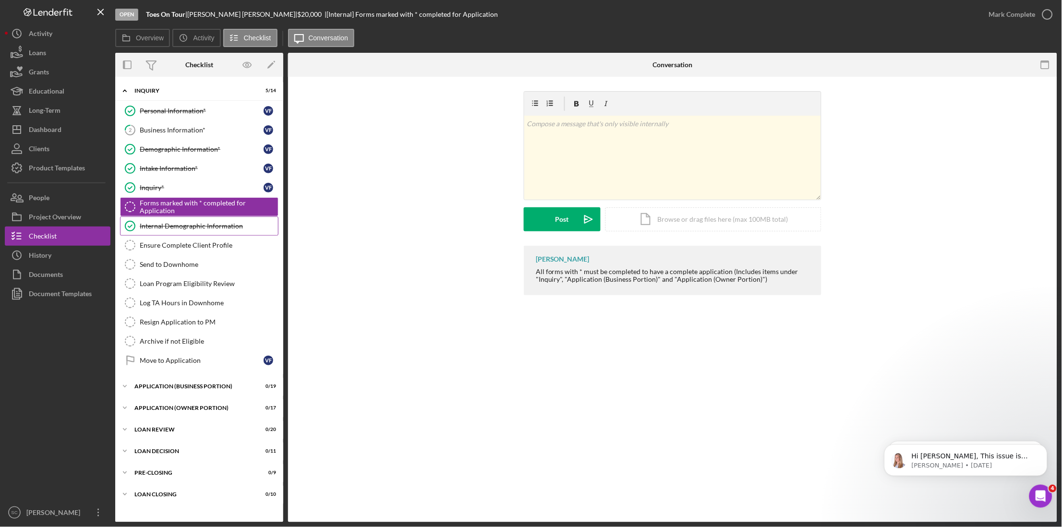
click at [178, 230] on div "Internal Demographic Information" at bounding box center [209, 226] width 138 height 8
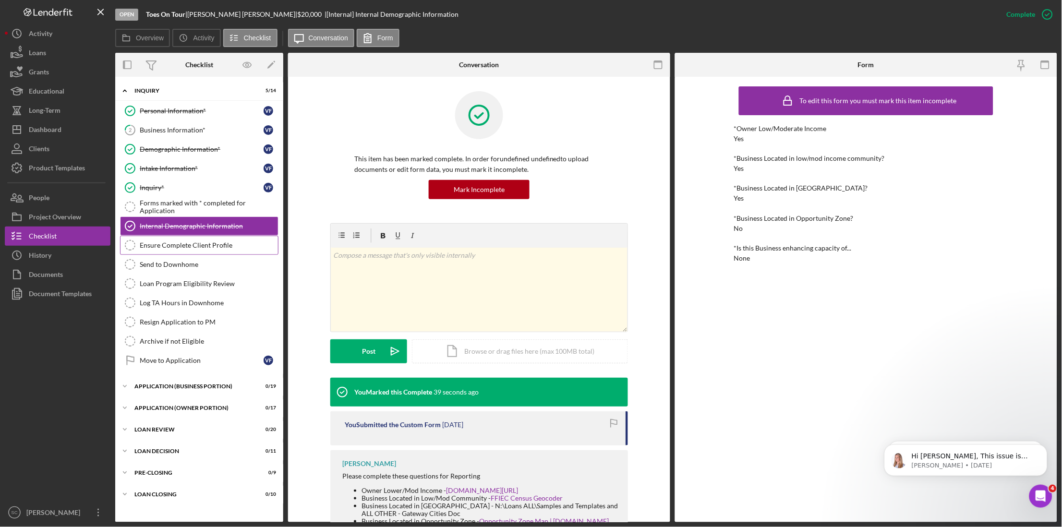
click at [180, 249] on div "Ensure Complete Client Profile" at bounding box center [209, 246] width 138 height 8
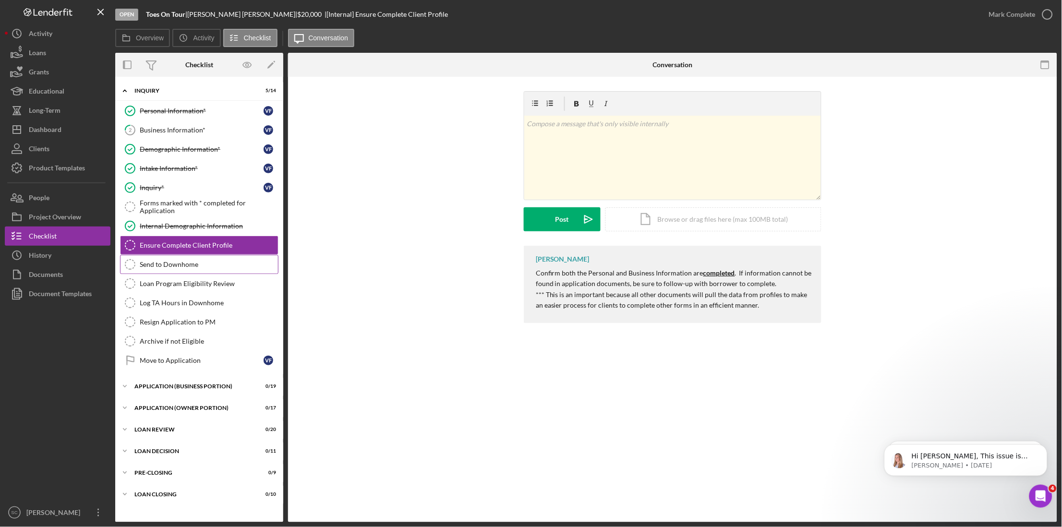
click at [180, 260] on link "Send to Downhome Send to Downhome" at bounding box center [199, 264] width 158 height 19
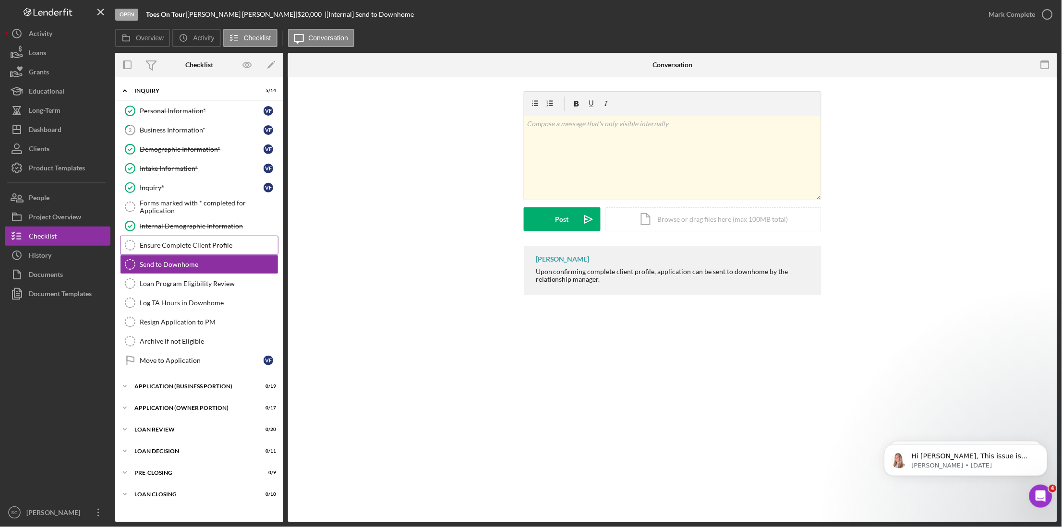
click at [177, 245] on div "Ensure Complete Client Profile" at bounding box center [209, 246] width 138 height 8
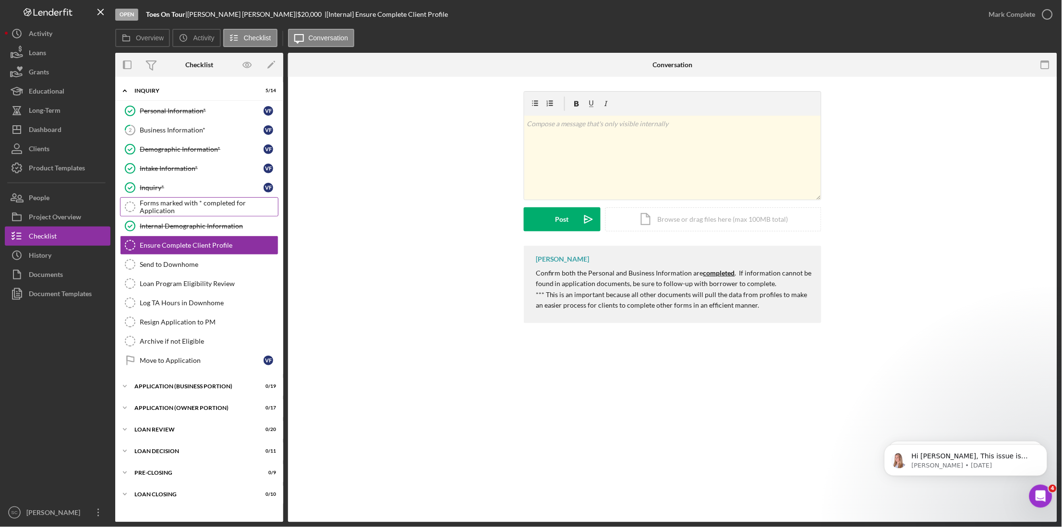
click at [194, 209] on div "Forms marked with * completed for Application" at bounding box center [209, 206] width 138 height 15
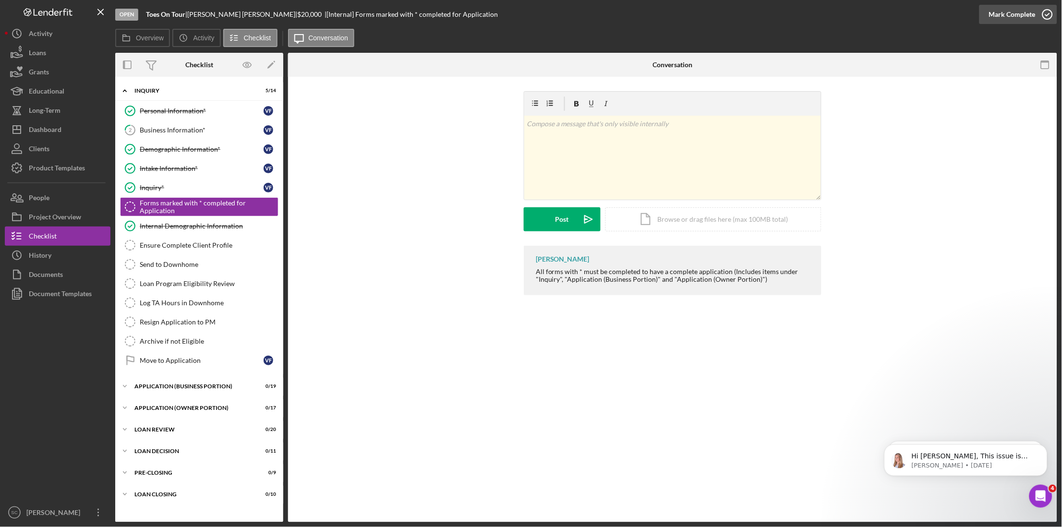
click at [1017, 16] on div "Mark Complete" at bounding box center [1012, 14] width 47 height 19
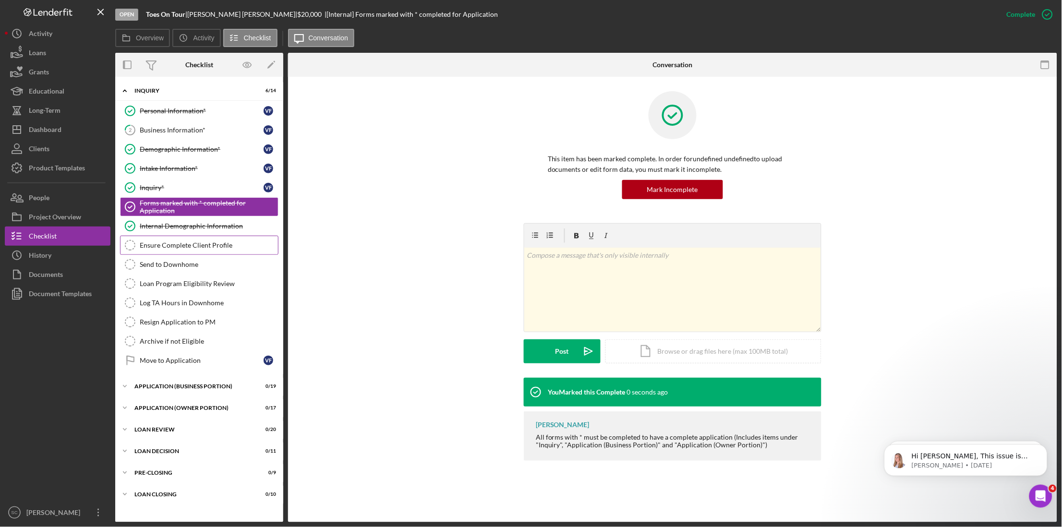
click at [206, 248] on div "Ensure Complete Client Profile" at bounding box center [209, 246] width 138 height 8
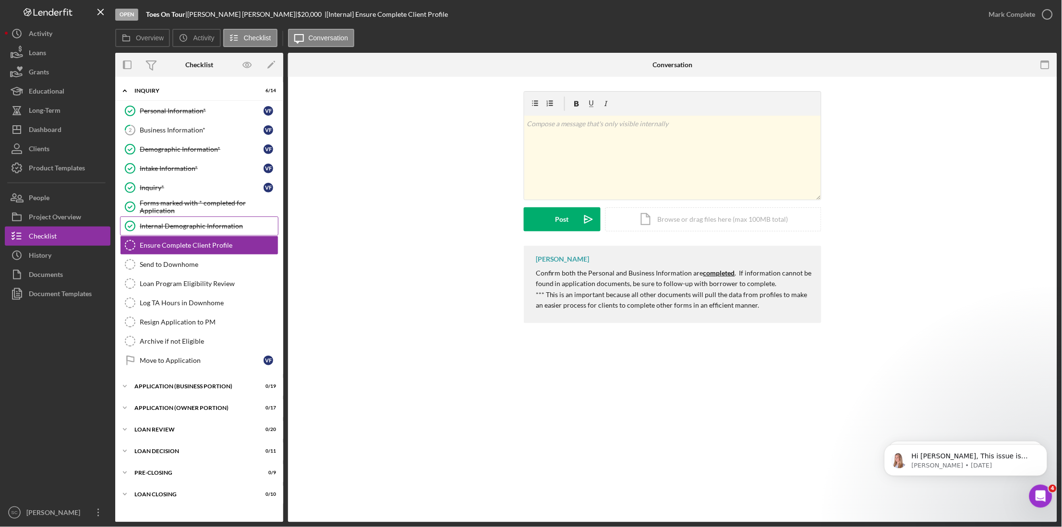
click at [216, 229] on div "Internal Demographic Information" at bounding box center [209, 226] width 138 height 8
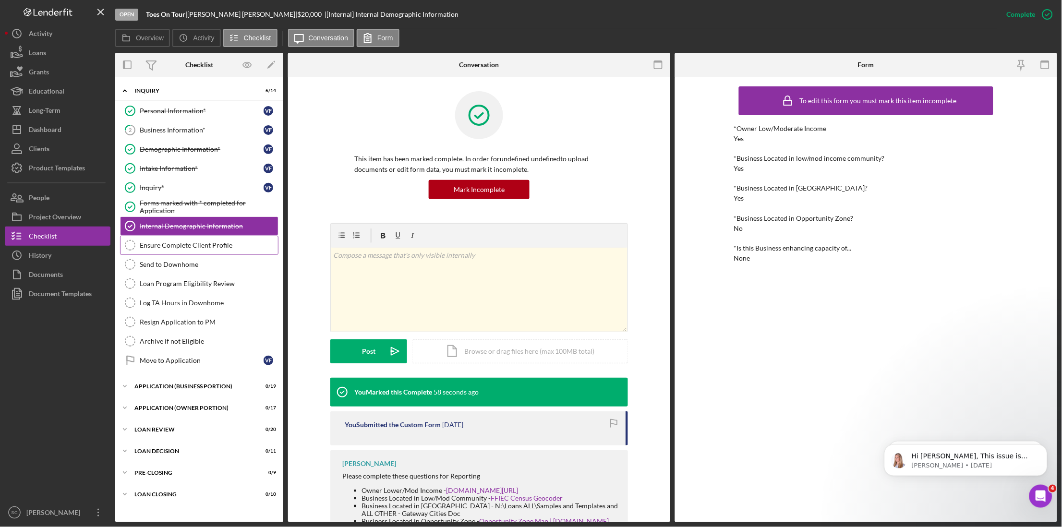
click at [170, 249] on div "Ensure Complete Client Profile" at bounding box center [209, 246] width 138 height 8
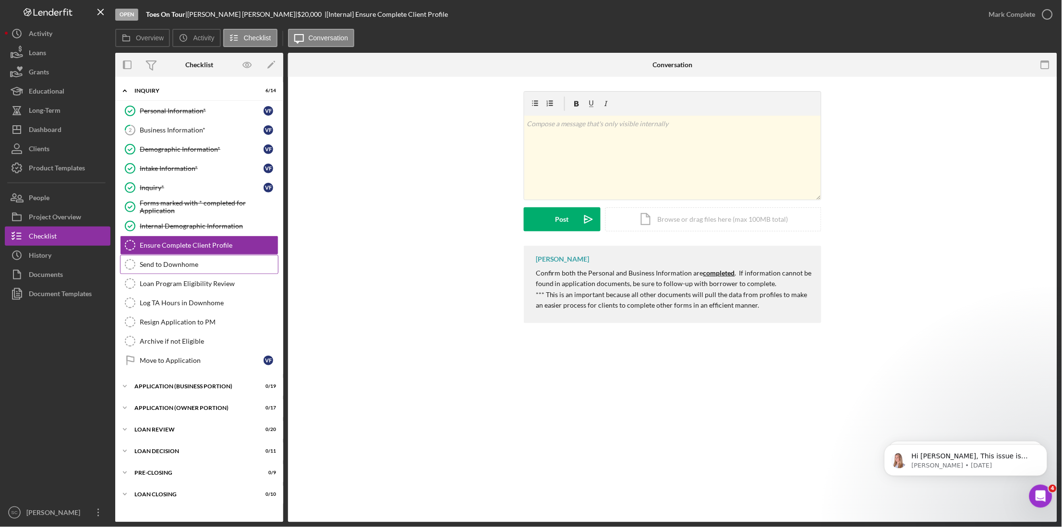
click at [183, 259] on link "Send to Downhome Send to Downhome" at bounding box center [199, 264] width 158 height 19
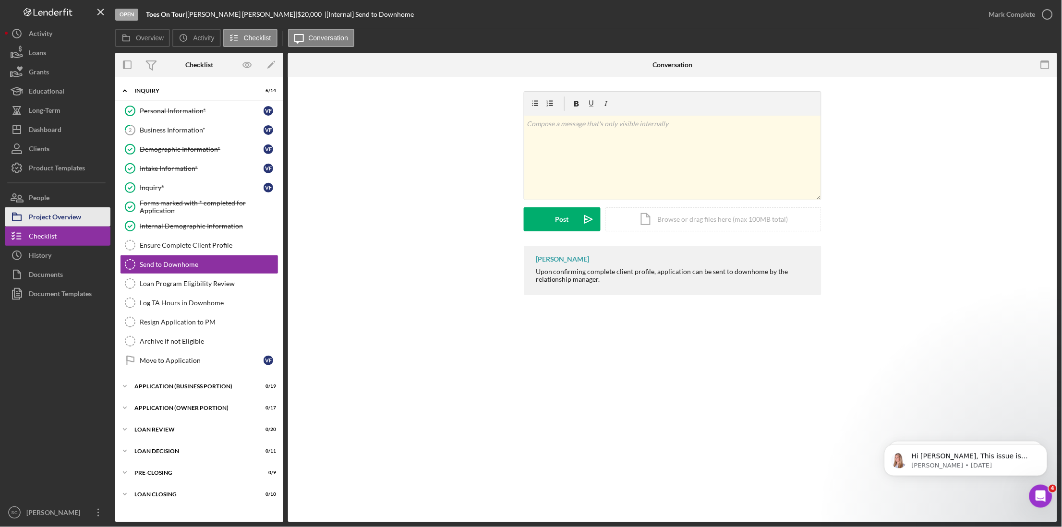
click at [63, 213] on div "Project Overview" at bounding box center [55, 218] width 52 height 22
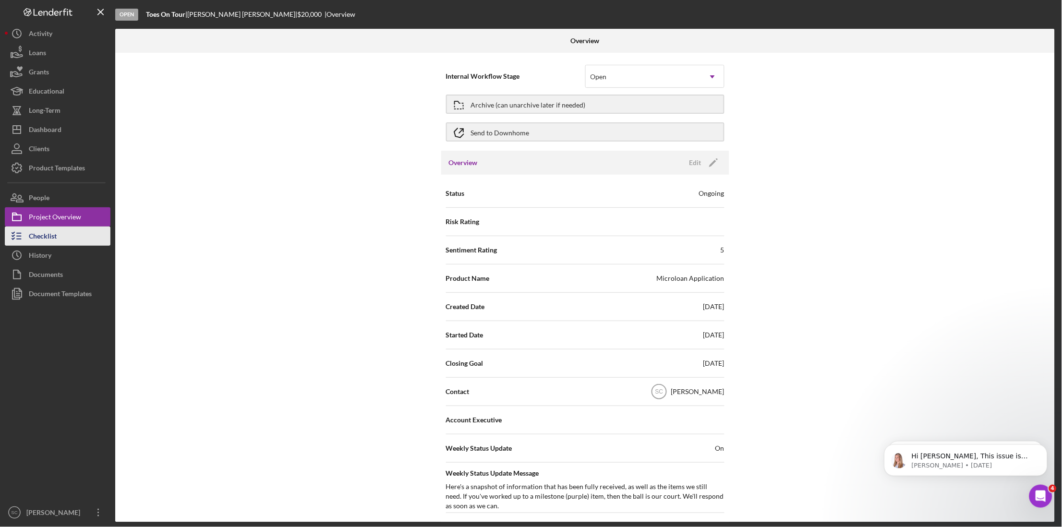
click at [48, 236] on div "Checklist" at bounding box center [43, 238] width 28 height 22
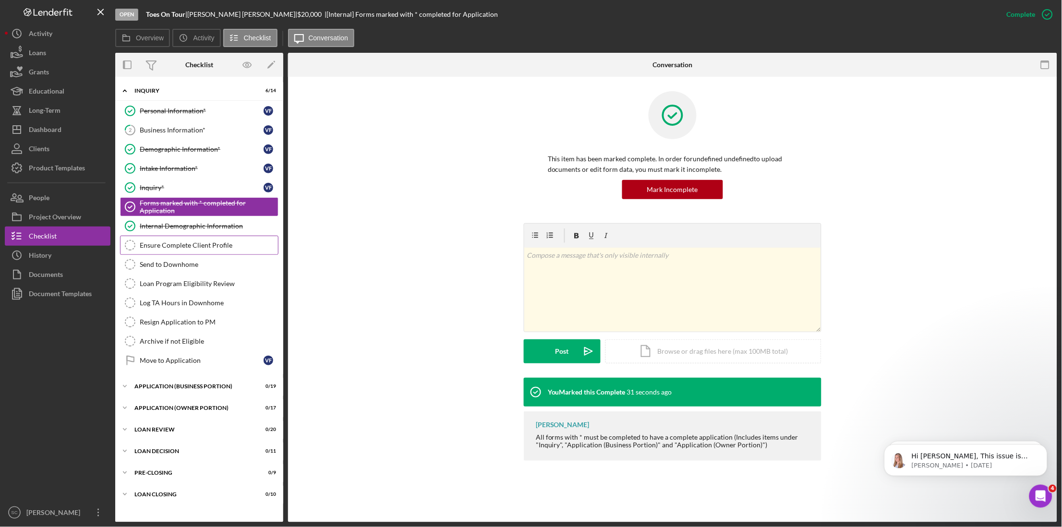
click at [204, 246] on div "Ensure Complete Client Profile" at bounding box center [209, 246] width 138 height 8
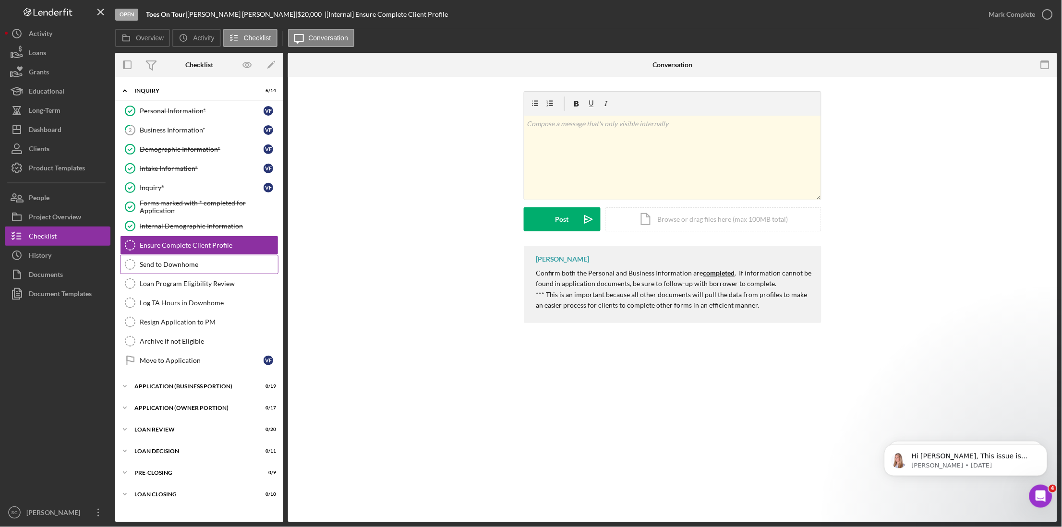
click at [199, 264] on div "Send to Downhome" at bounding box center [209, 265] width 138 height 8
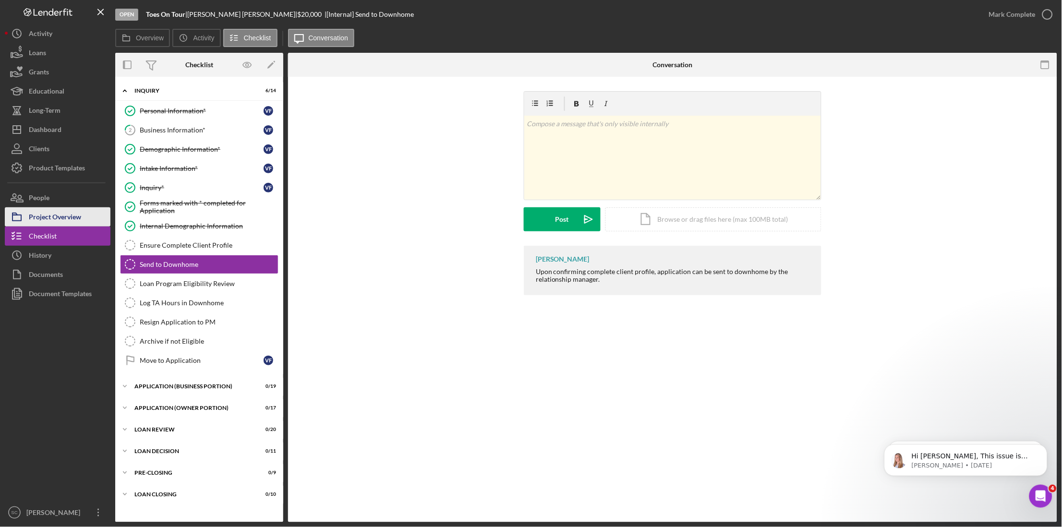
click at [70, 224] on div "Project Overview" at bounding box center [55, 218] width 52 height 22
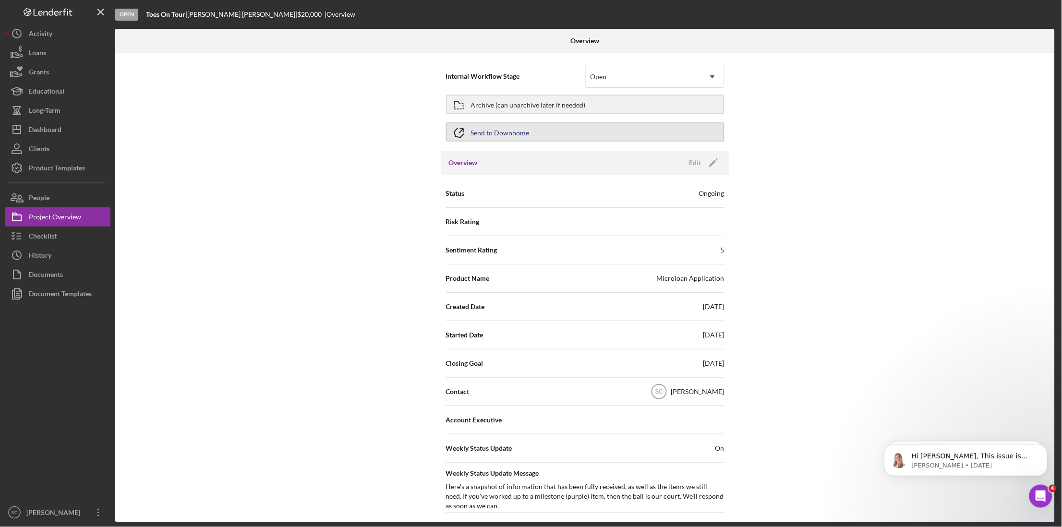
click at [487, 134] on div "Send to Downhome" at bounding box center [500, 131] width 59 height 17
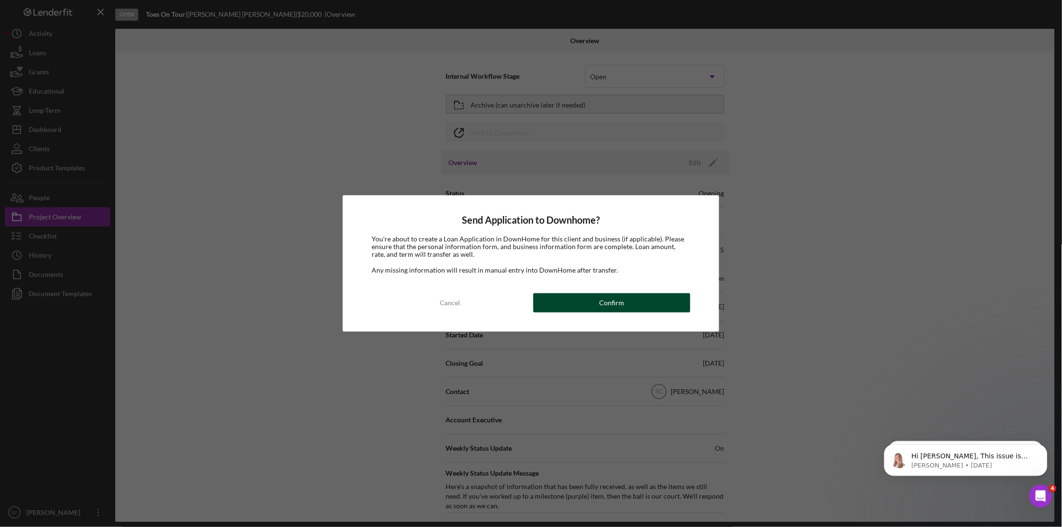
click at [568, 305] on button "Confirm" at bounding box center [612, 302] width 157 height 19
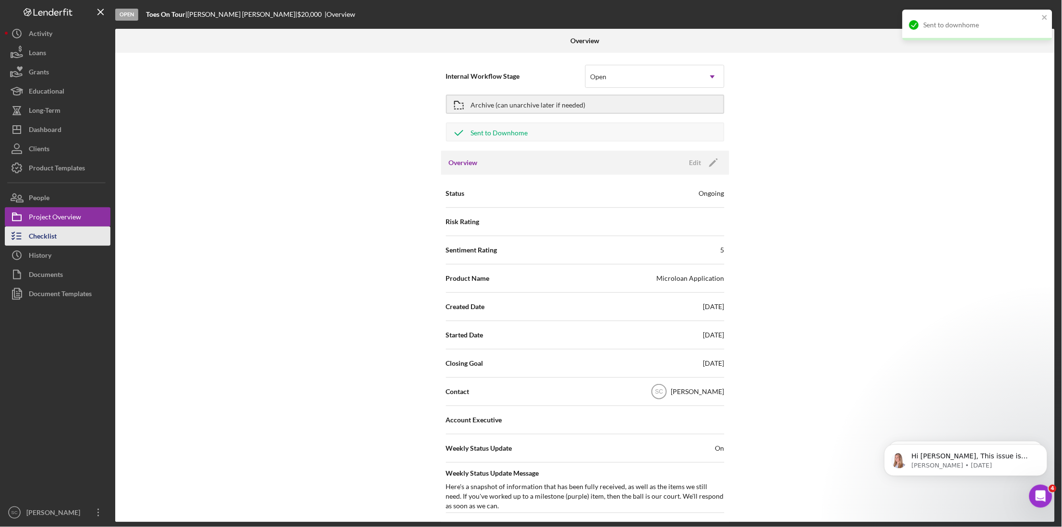
click at [77, 241] on button "Checklist" at bounding box center [58, 236] width 106 height 19
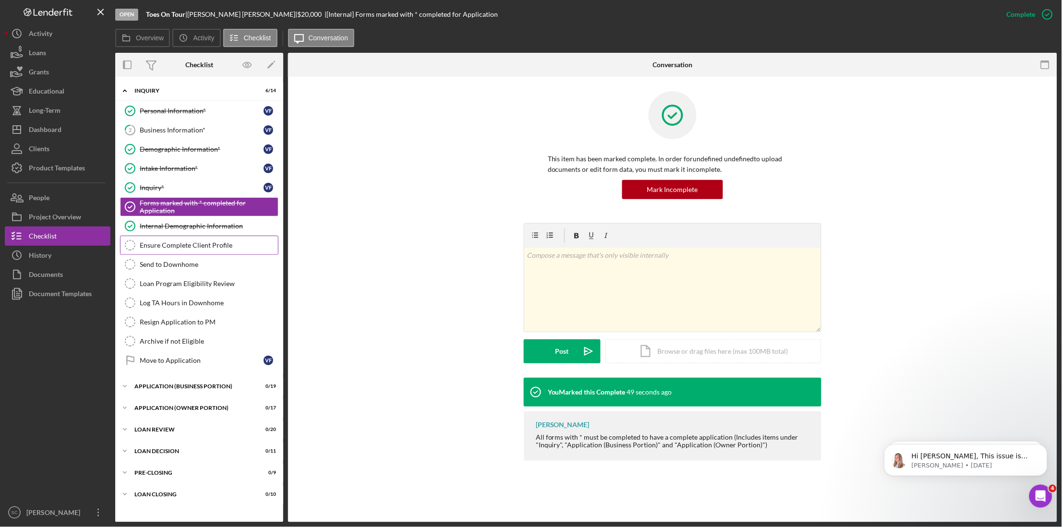
click at [172, 243] on div "Ensure Complete Client Profile" at bounding box center [209, 246] width 138 height 8
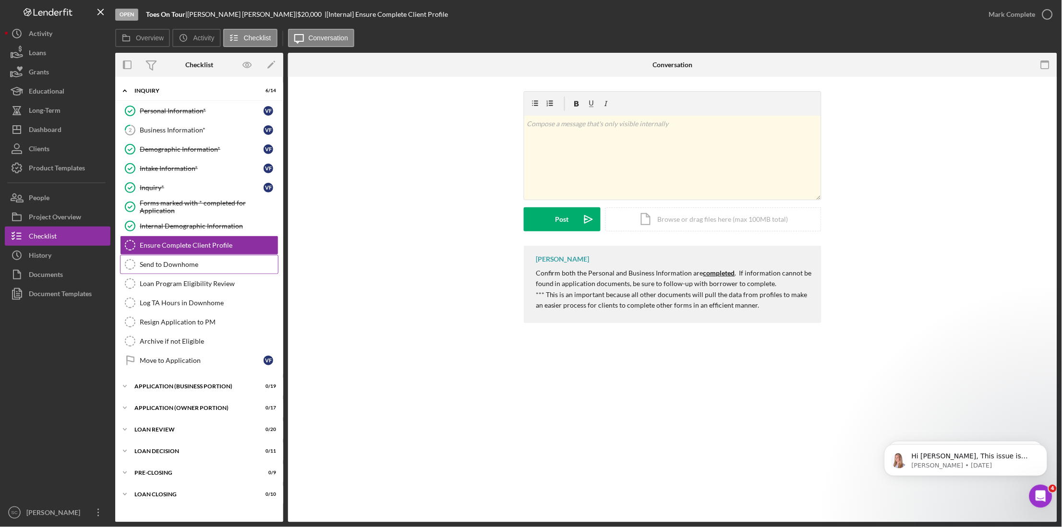
click at [168, 260] on link "Send to Downhome Send to Downhome" at bounding box center [199, 264] width 158 height 19
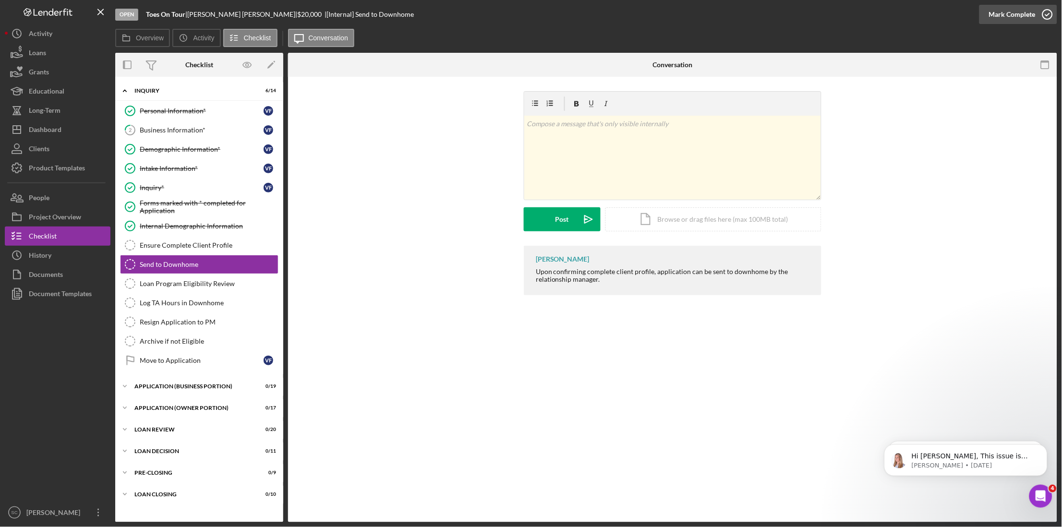
click at [993, 11] on div "Mark Complete" at bounding box center [1012, 14] width 47 height 19
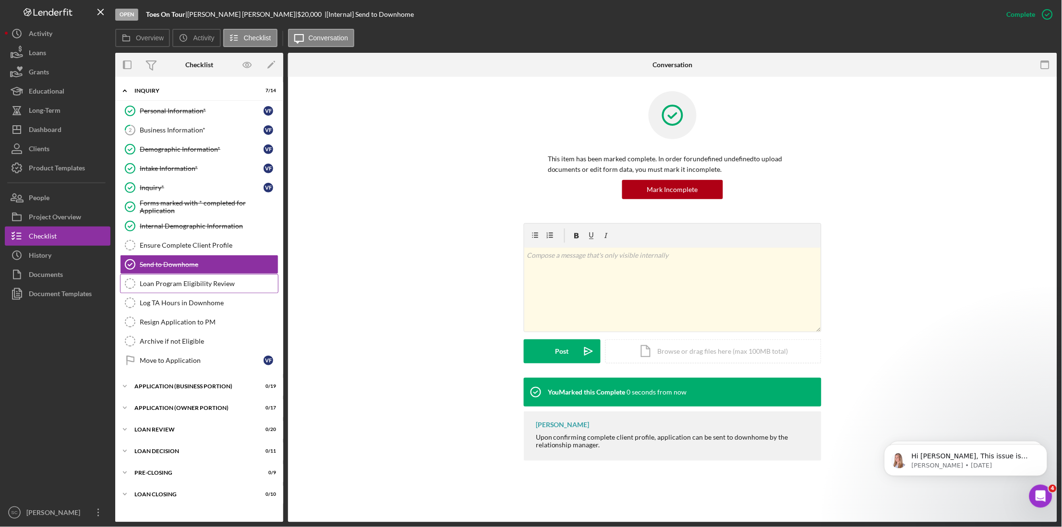
click at [145, 283] on div "Loan Program Eligibility Review" at bounding box center [209, 284] width 138 height 8
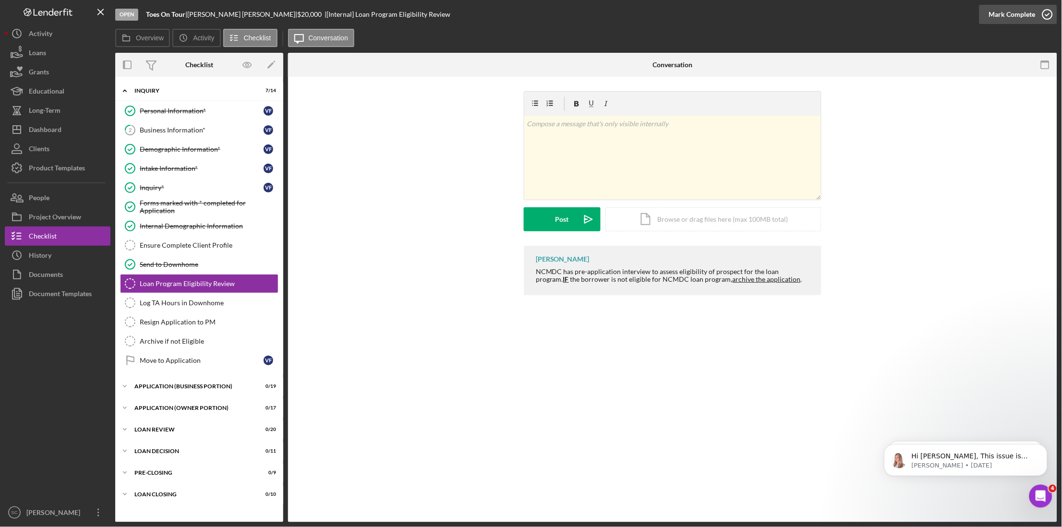
click at [987, 16] on button "Mark Complete" at bounding box center [1019, 14] width 78 height 19
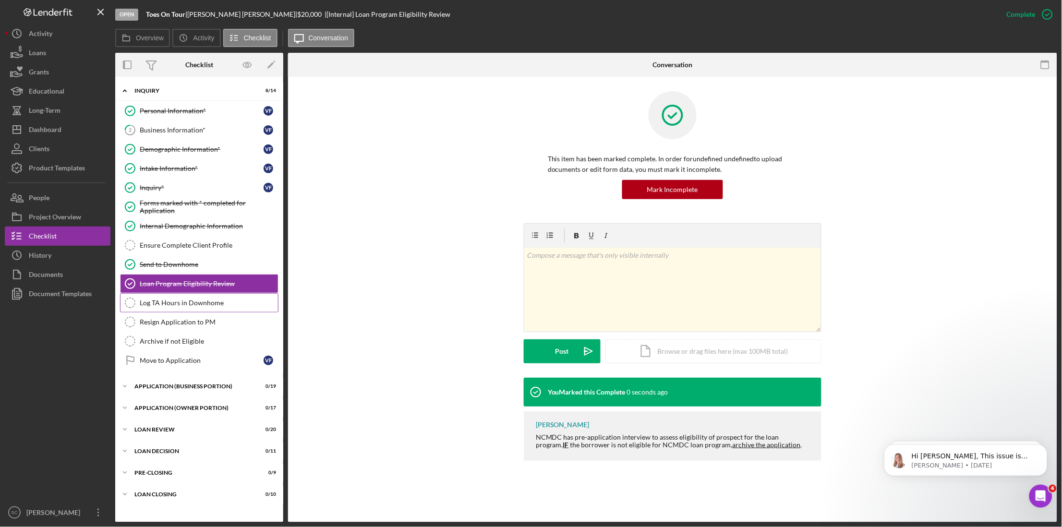
click at [191, 311] on link "Log TA Hours in Downhome Log TA Hours in Downhome" at bounding box center [199, 302] width 158 height 19
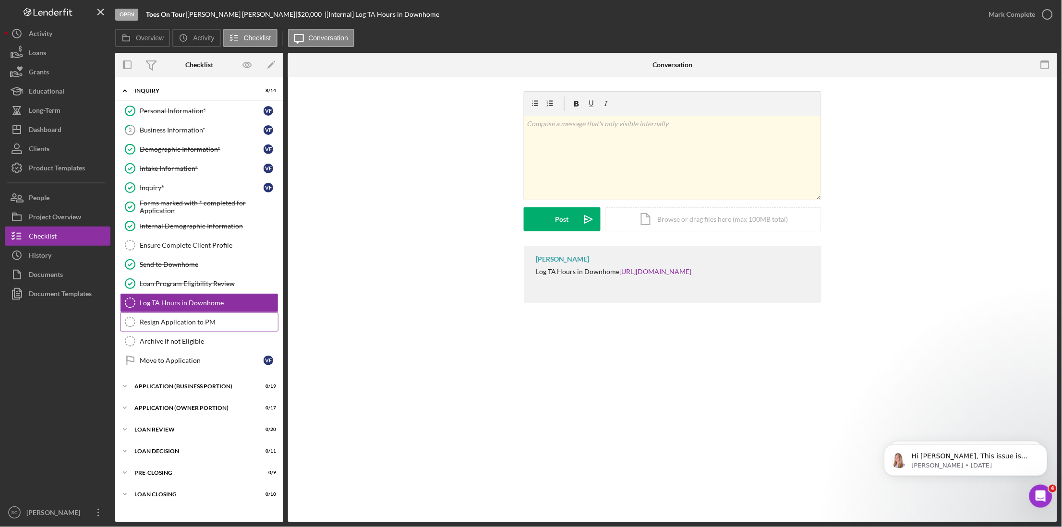
click at [180, 326] on div "Resign Application to PM" at bounding box center [209, 322] width 138 height 8
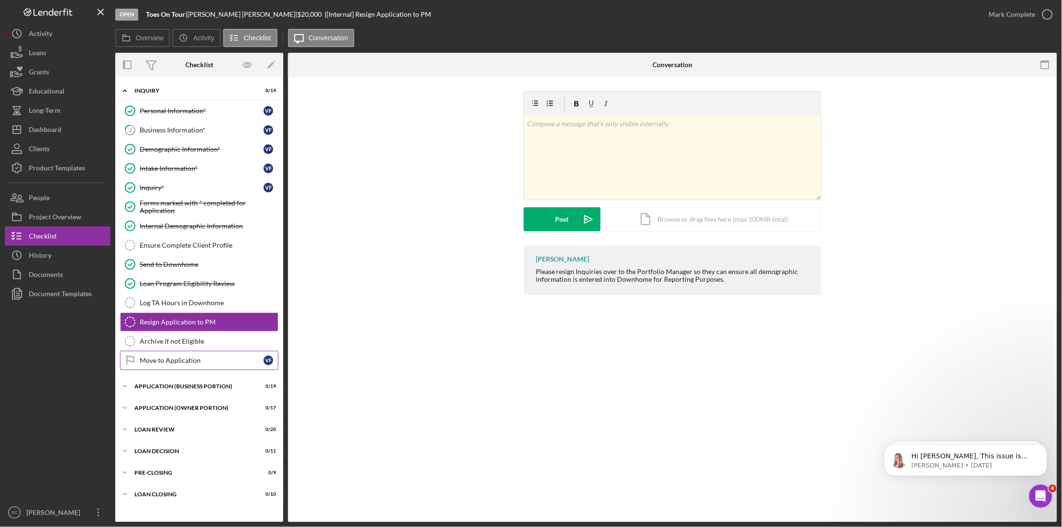
click at [170, 361] on div "Move to Application" at bounding box center [202, 361] width 124 height 8
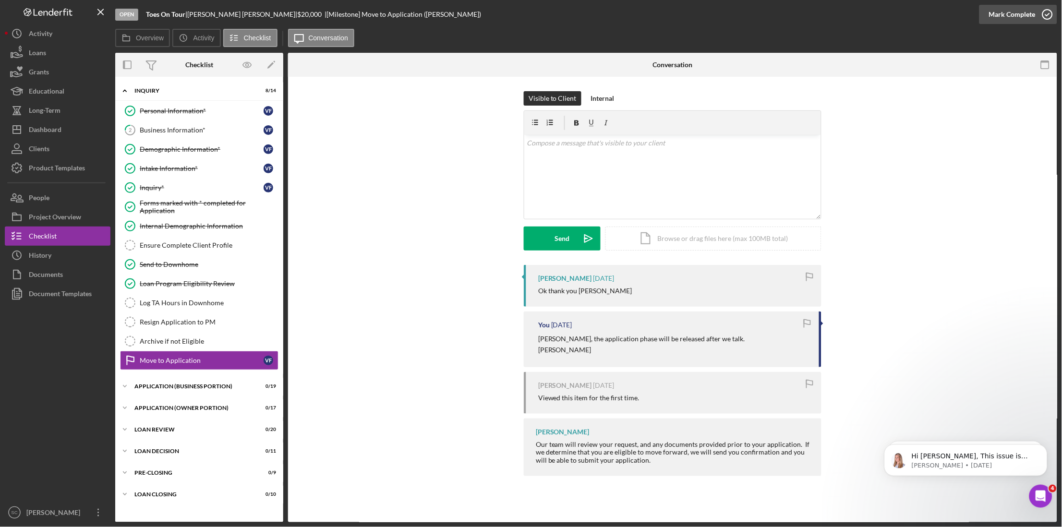
click at [1033, 19] on div "Mark Complete" at bounding box center [1012, 14] width 47 height 19
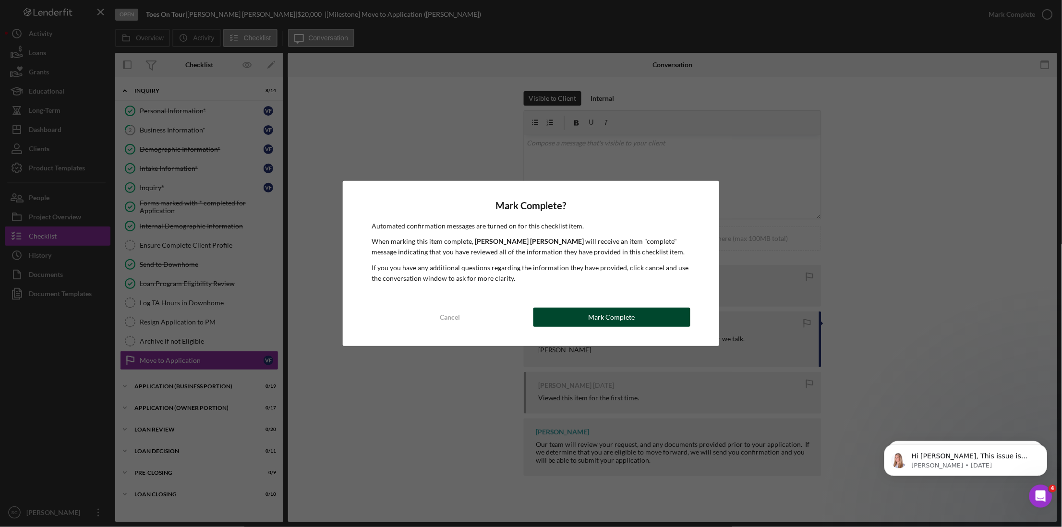
click at [643, 317] on button "Mark Complete" at bounding box center [612, 317] width 157 height 19
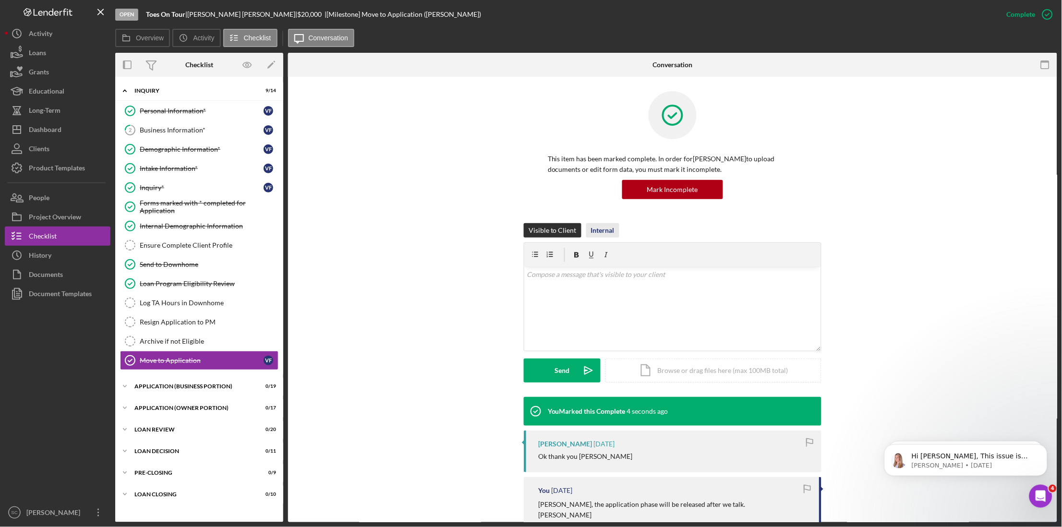
drag, startPoint x: 608, startPoint y: 230, endPoint x: 589, endPoint y: 266, distance: 40.8
click at [608, 230] on div "Internal" at bounding box center [603, 230] width 24 height 14
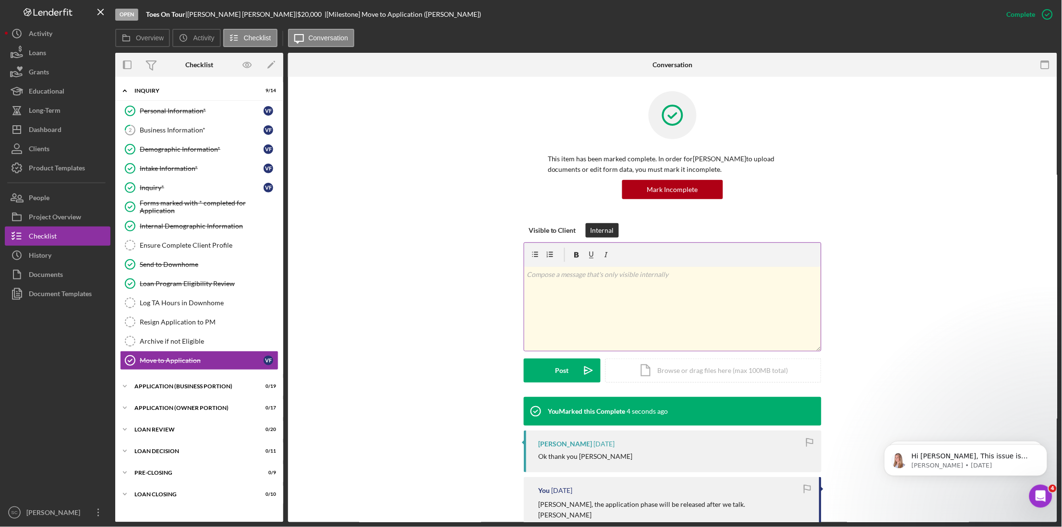
click at [583, 279] on p at bounding box center [673, 274] width 292 height 11
click at [1037, 493] on icon "Open Intercom Messenger" at bounding box center [1040, 495] width 16 height 16
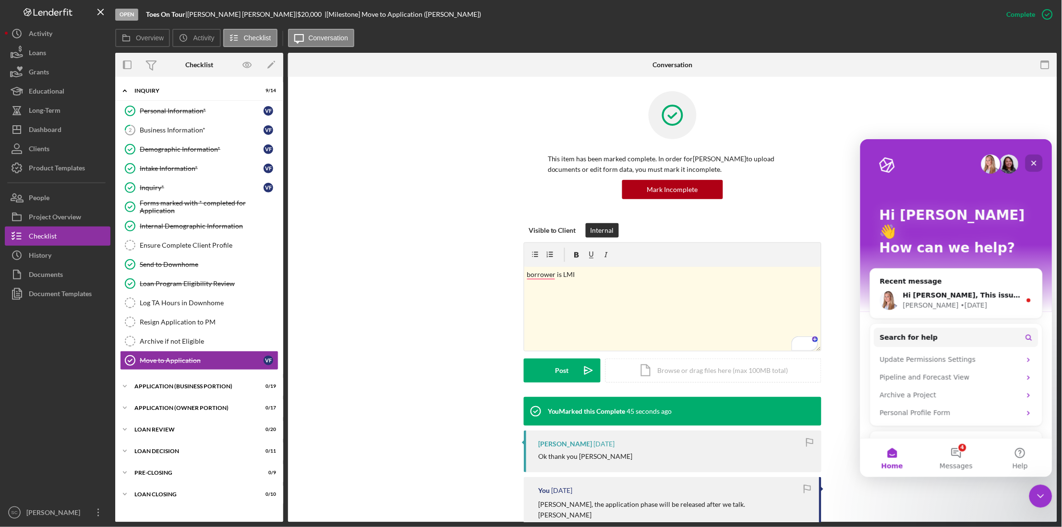
click at [1035, 157] on div "Close" at bounding box center [1033, 162] width 17 height 17
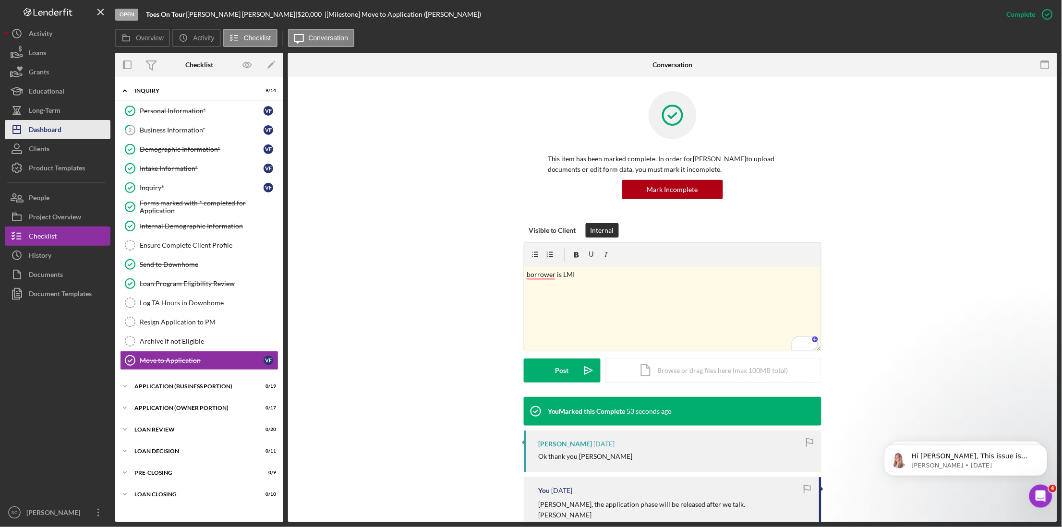
click at [42, 128] on div "Dashboard" at bounding box center [45, 131] width 33 height 22
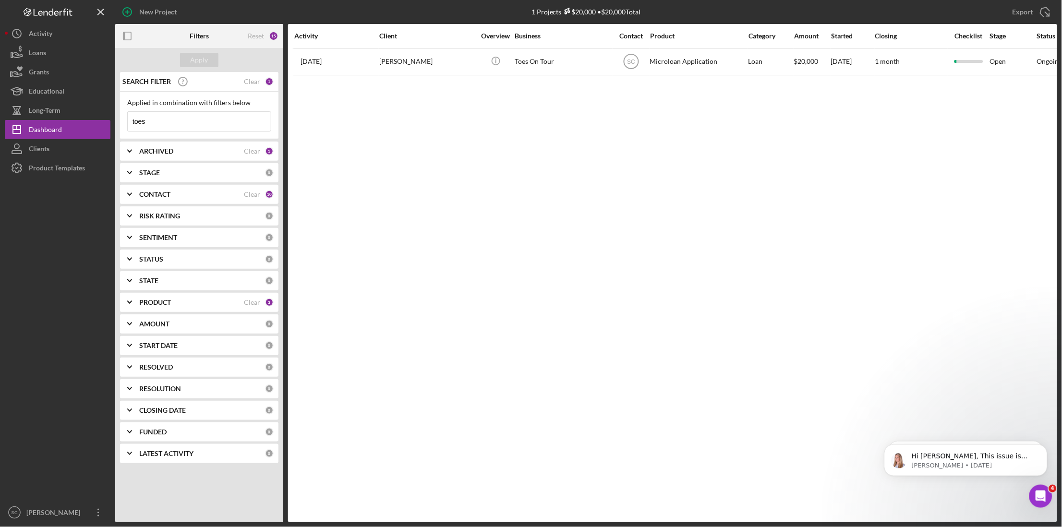
click at [268, 81] on div "1" at bounding box center [269, 81] width 9 height 9
drag, startPoint x: 256, startPoint y: 80, endPoint x: 272, endPoint y: 78, distance: 15.9
click at [257, 79] on div "Clear" at bounding box center [252, 82] width 16 height 8
click at [271, 80] on div "0" at bounding box center [269, 81] width 9 height 9
click at [209, 55] on button "Apply" at bounding box center [199, 60] width 38 height 14
